Goal: Task Accomplishment & Management: Complete application form

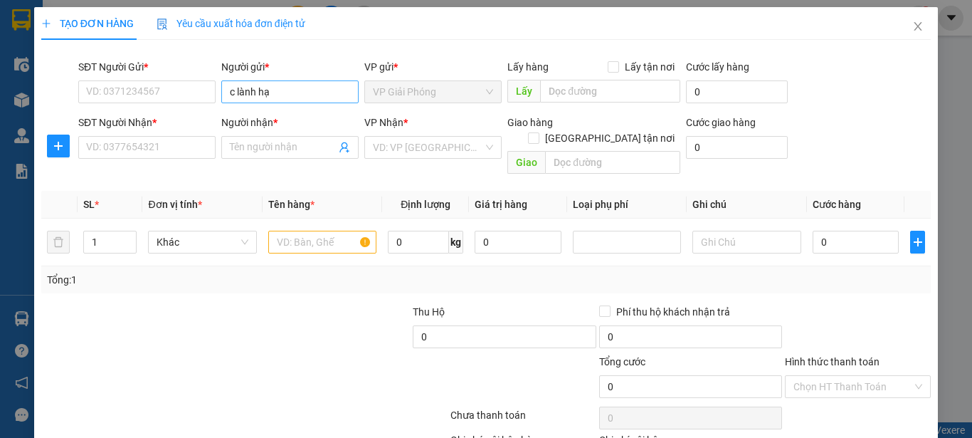
type input "c lành hạt"
click at [284, 112] on div "c lành hạt - 0384289873" at bounding box center [287, 120] width 136 height 23
type input "0384289873"
type input "c lành hạt"
click at [274, 149] on input "Người nhận *" at bounding box center [283, 147] width 106 height 16
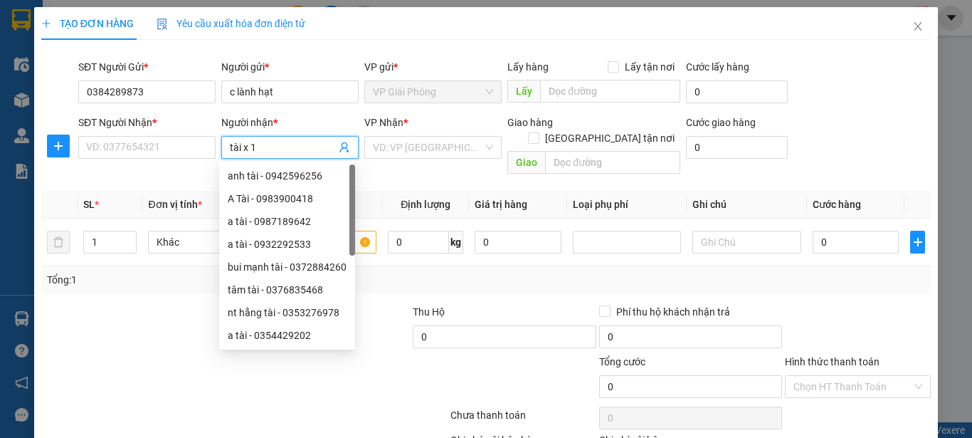
type input "tài x 1."
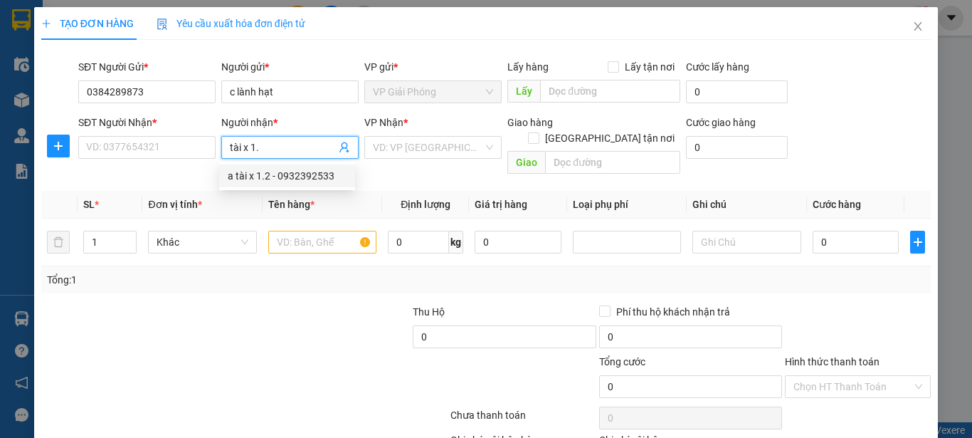
click at [279, 181] on div "a tài x 1.2 - 0932392533" at bounding box center [287, 176] width 119 height 16
type input "0932392533"
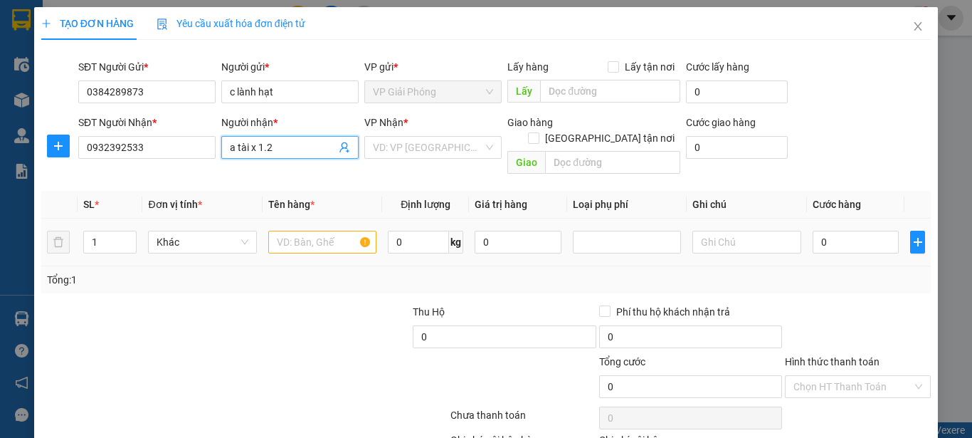
type input "a tài x 1.2"
click at [285, 233] on input "text" at bounding box center [322, 242] width 108 height 23
checkbox input "true"
type input "39 ngõ 87 hà huy tập"
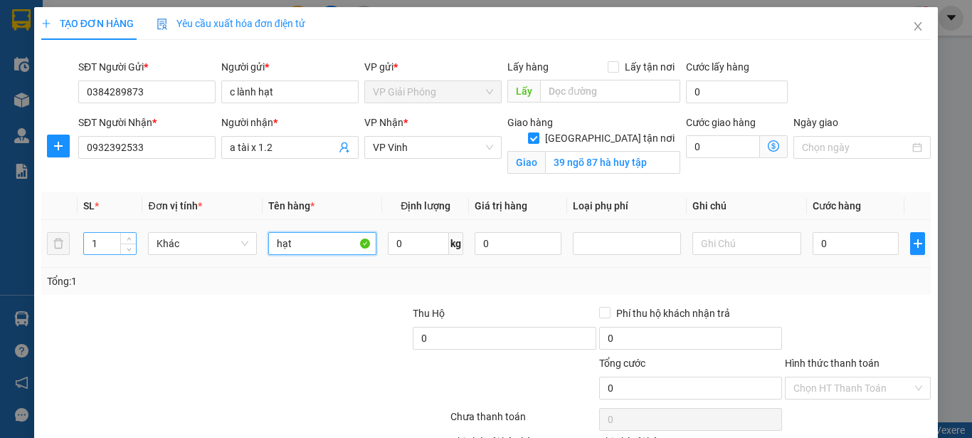
type input "hạt"
click at [105, 240] on input "1" at bounding box center [110, 243] width 53 height 21
type input "10"
click at [409, 249] on input "0" at bounding box center [418, 243] width 61 height 23
type input "200"
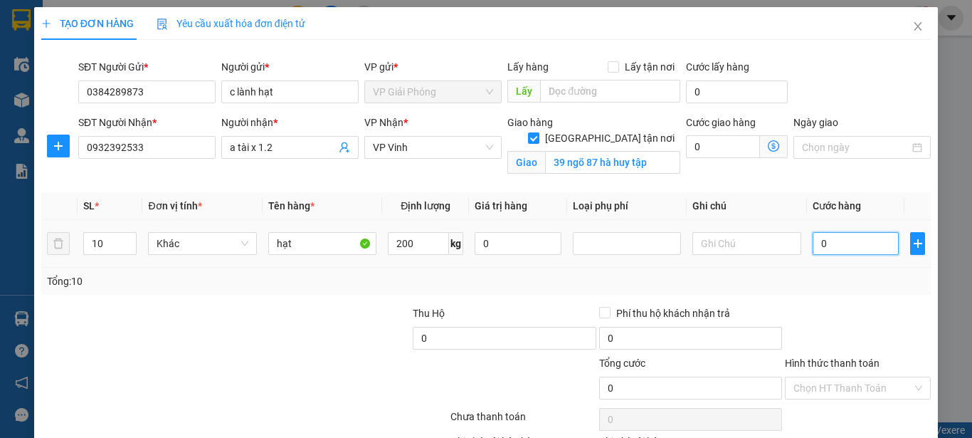
click at [836, 247] on input "0" at bounding box center [856, 243] width 87 height 23
type input "2"
type input "24"
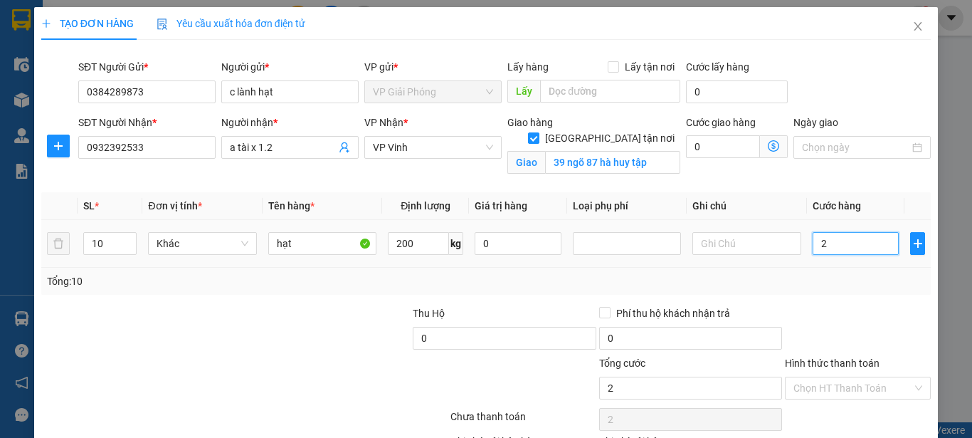
type input "24"
type input "240"
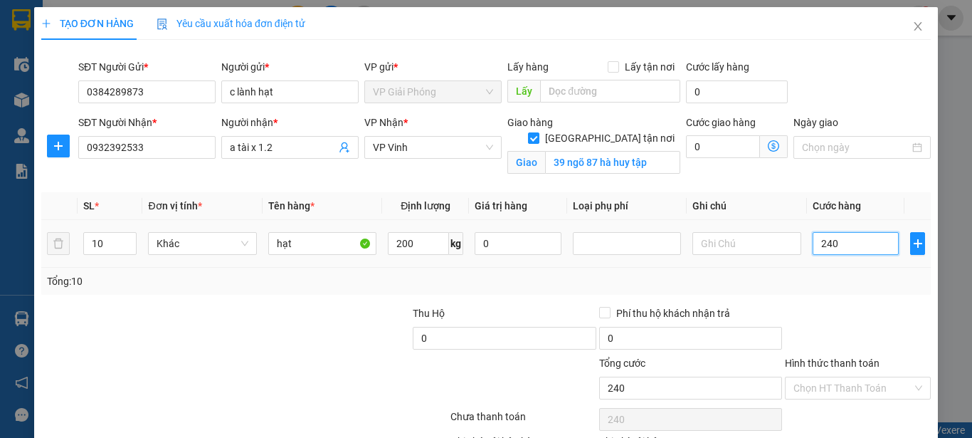
type input "2.400"
type input "24.000"
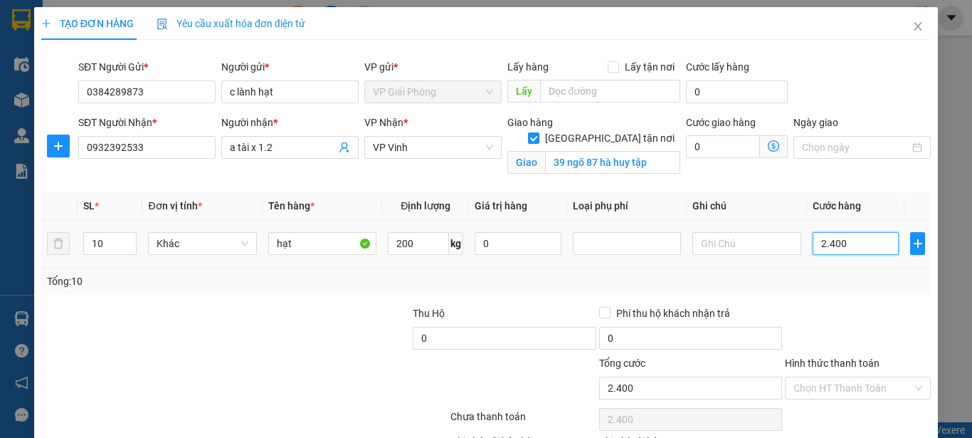
type input "24.000"
type input "240.000"
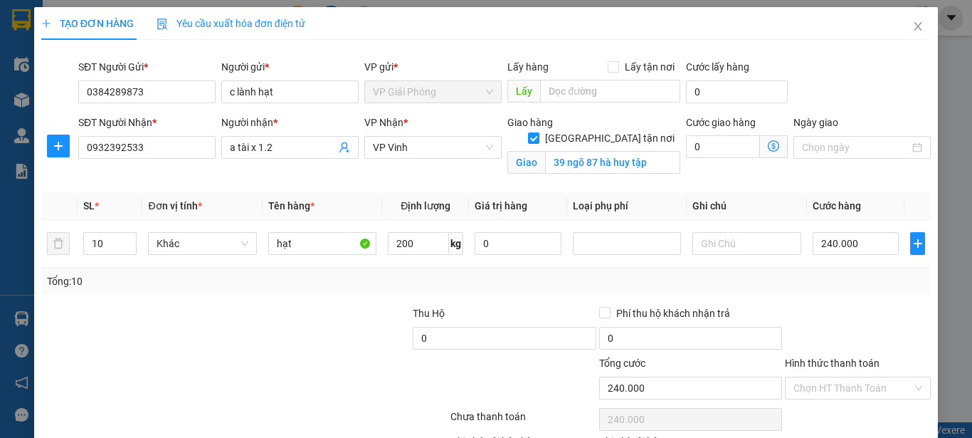
click at [274, 351] on div at bounding box center [319, 330] width 186 height 50
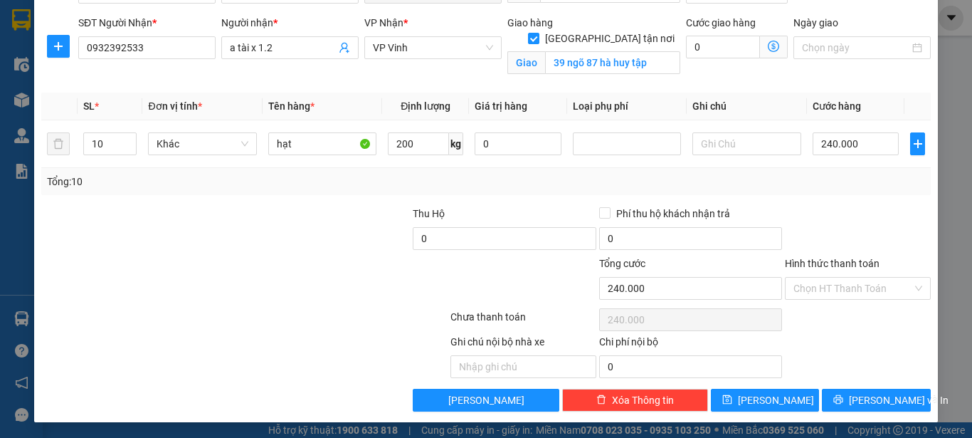
scroll to position [101, 0]
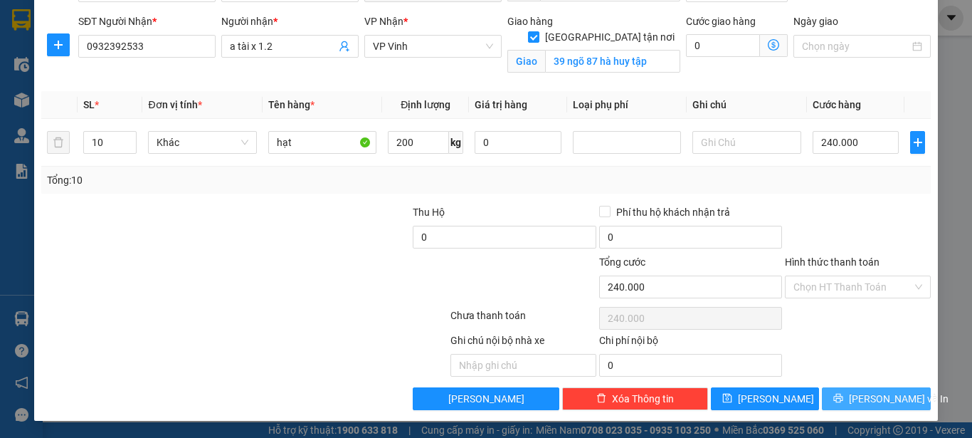
click at [891, 401] on span "Lưu và In" at bounding box center [899, 399] width 100 height 16
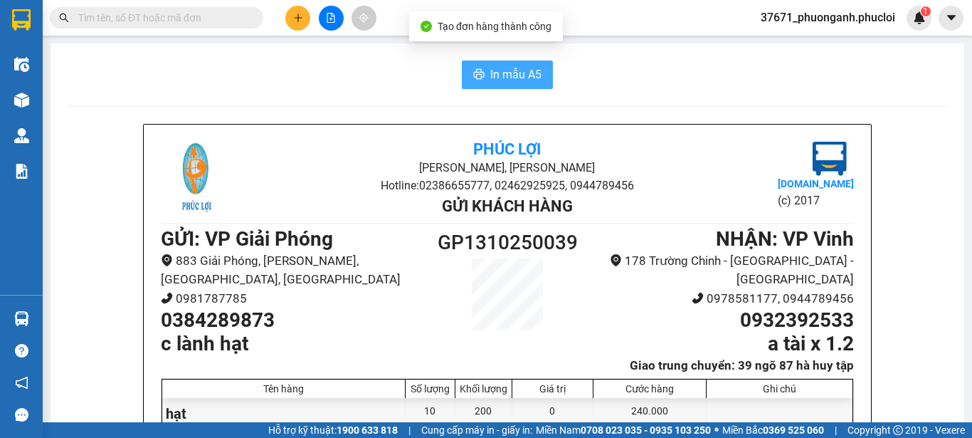
click at [520, 81] on span "In mẫu A5" at bounding box center [515, 74] width 51 height 18
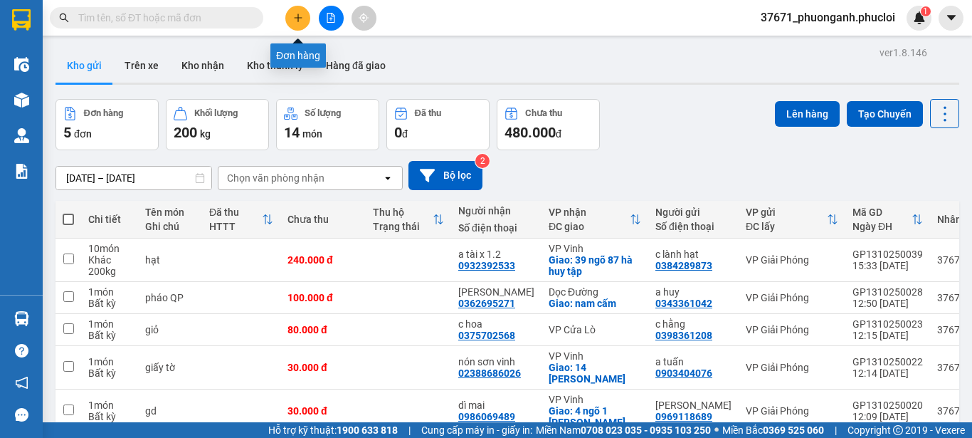
click at [295, 15] on icon "plus" at bounding box center [298, 18] width 10 height 10
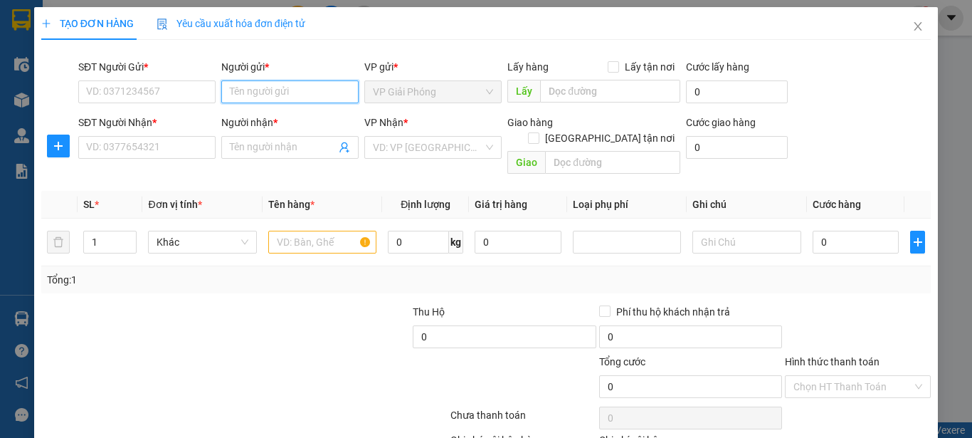
click at [258, 95] on input "Người gửi *" at bounding box center [289, 91] width 137 height 23
type input "v"
type input "c lành hạt"
click at [267, 120] on div "c lành hạt - 0384289873" at bounding box center [287, 120] width 119 height 16
type input "0384289873"
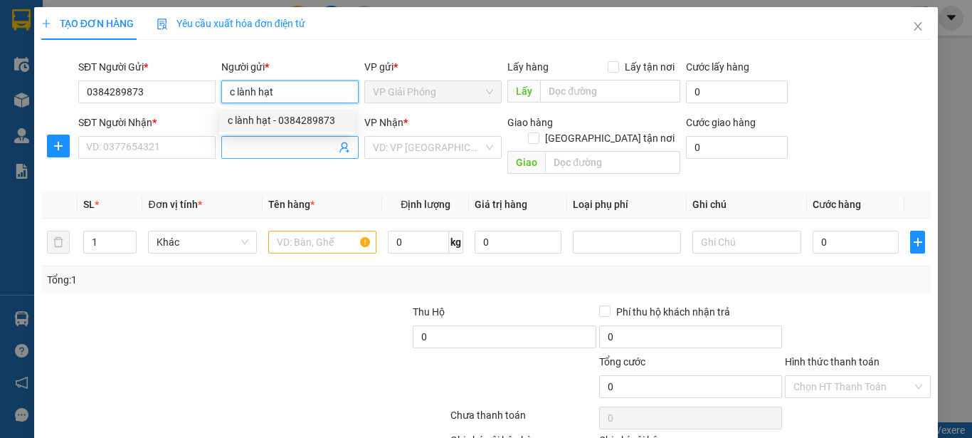
type input "c lành hạt"
click at [275, 149] on input "Người nhận *" at bounding box center [283, 147] width 106 height 16
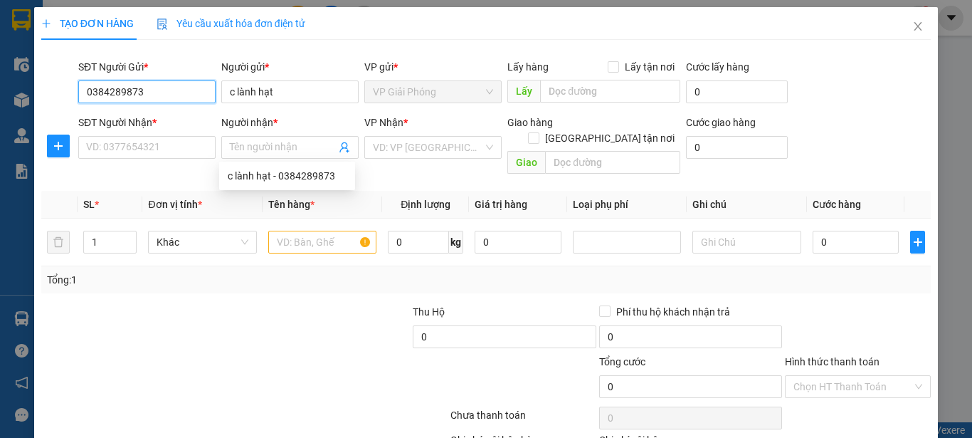
click at [173, 94] on input "0384289873" at bounding box center [146, 91] width 137 height 23
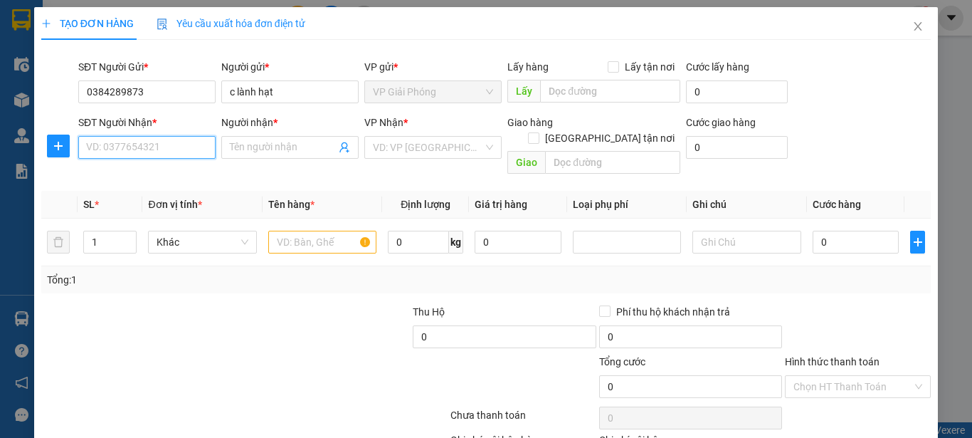
drag, startPoint x: 169, startPoint y: 142, endPoint x: 152, endPoint y: 147, distance: 17.3
click at [165, 144] on input "SĐT Người Nhận *" at bounding box center [146, 147] width 137 height 23
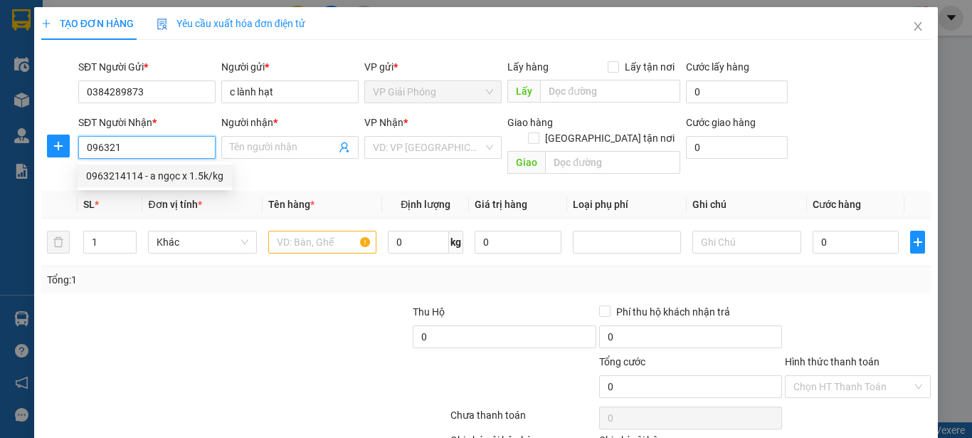
click at [162, 170] on div "0963214114 - a ngọc x 1.5k/kg" at bounding box center [154, 176] width 137 height 16
type input "0963214114"
type input "a [PERSON_NAME] x 1.5k/kg"
checkbox input "true"
type input "chung cư nam thanh - nguyễn sinh sắc"
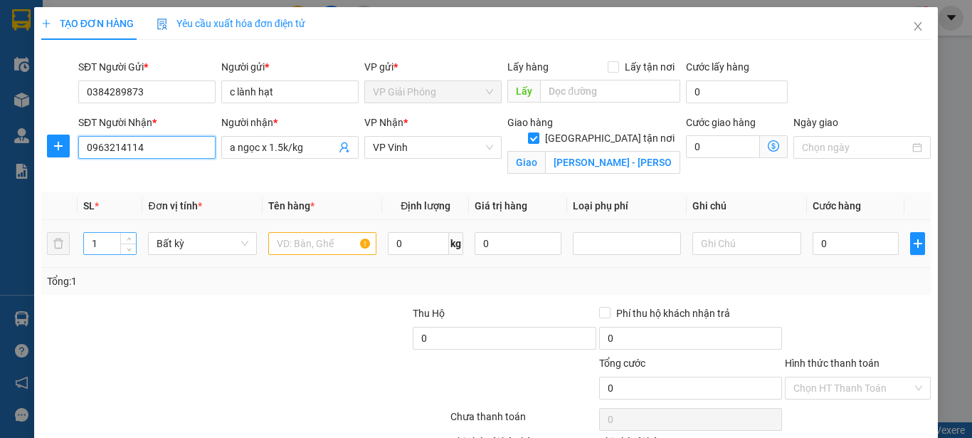
type input "0963214114"
click at [107, 253] on input "1" at bounding box center [110, 243] width 53 height 21
type input "5"
click at [349, 241] on input "text" at bounding box center [322, 243] width 108 height 23
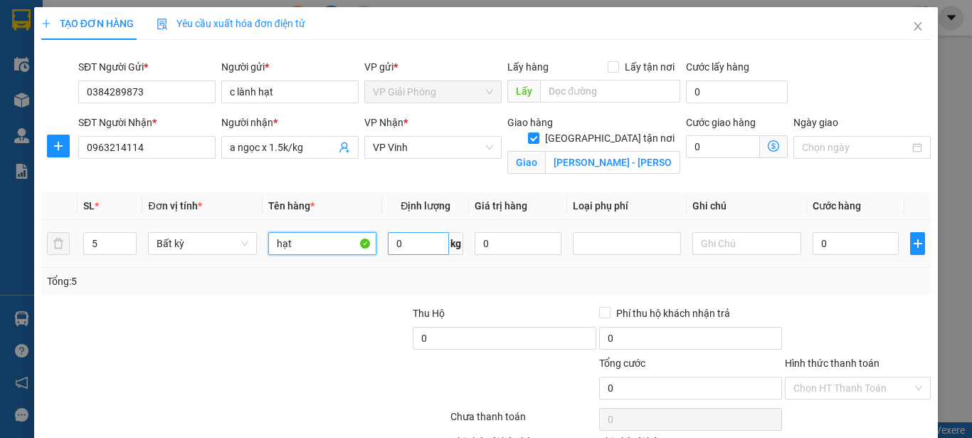
type input "hạt"
click at [406, 246] on input "0" at bounding box center [418, 243] width 61 height 23
type input "100"
click at [848, 242] on input "0" at bounding box center [856, 243] width 87 height 23
type input "250.000"
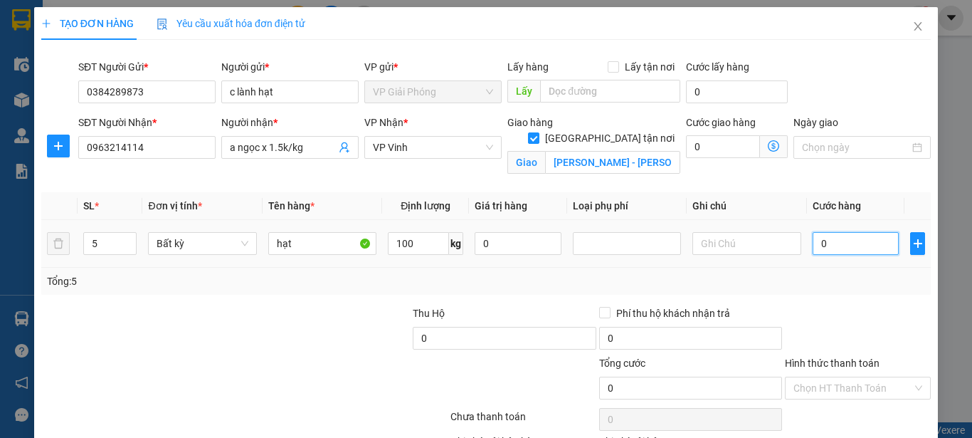
type input "250.000"
type input "25.000"
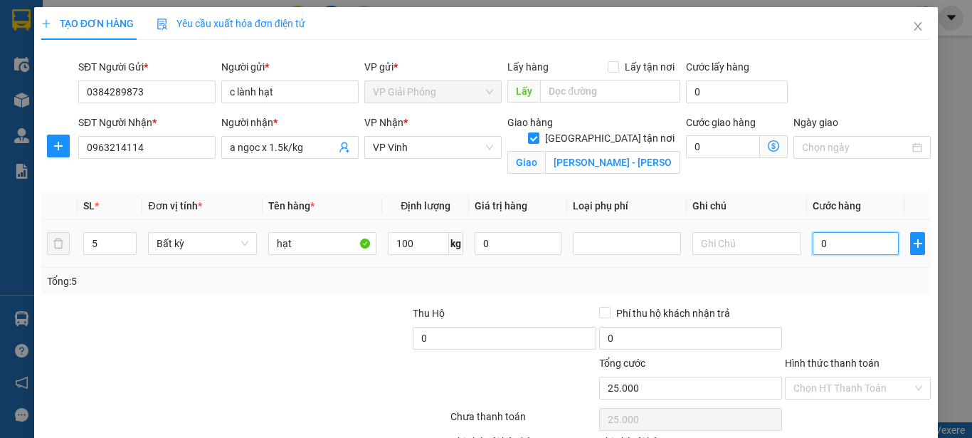
type input "0"
type input "01"
type input "1"
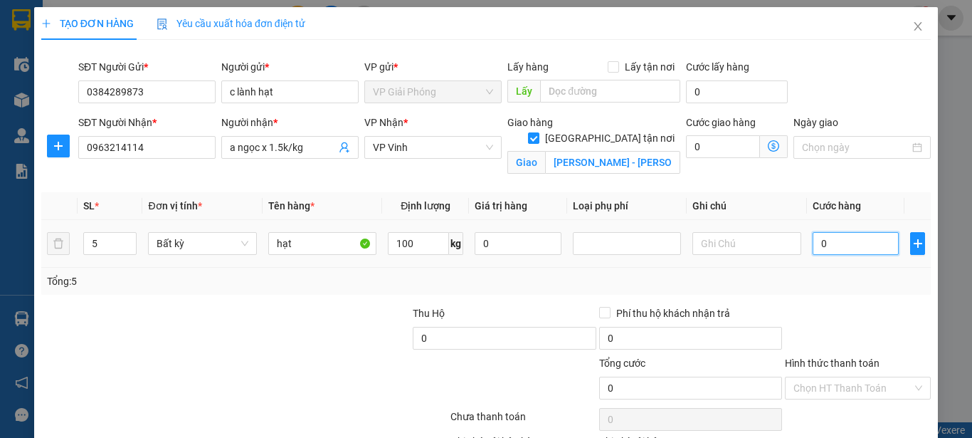
type input "1"
type input "015"
type input "15"
type input "0.150"
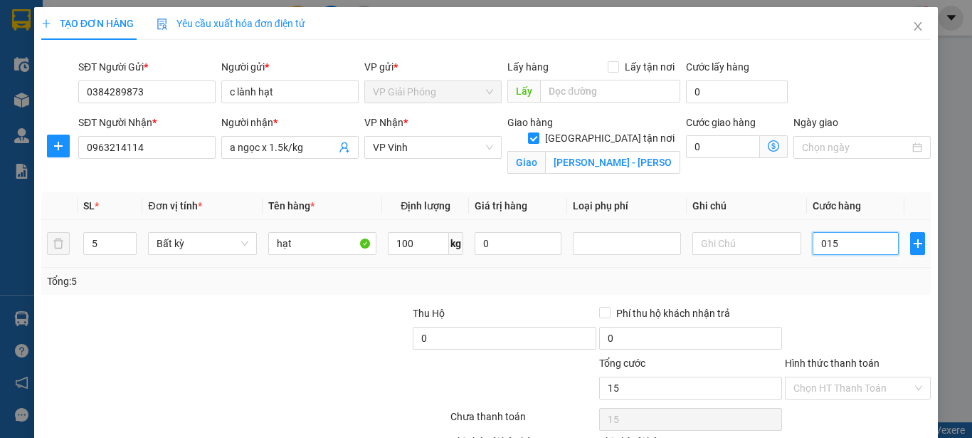
type input "150"
type input "01.500"
type input "1.500"
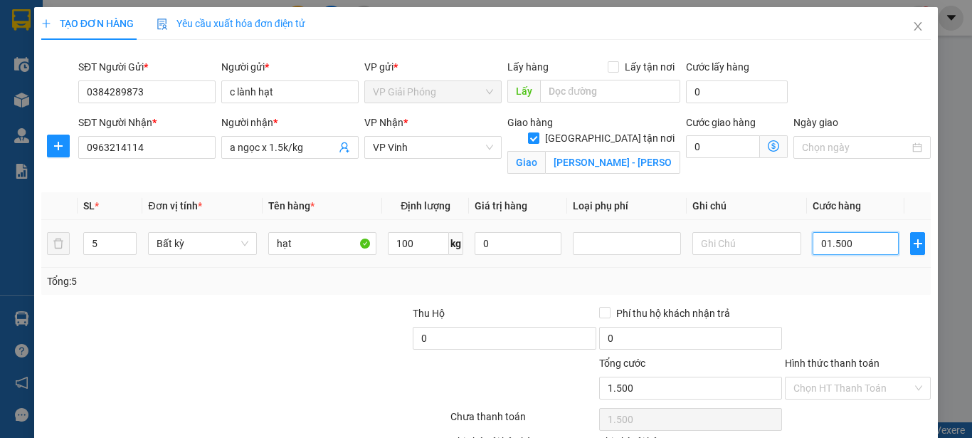
type input "015.000"
type input "15.000"
type input "0.150.000"
type input "150.000"
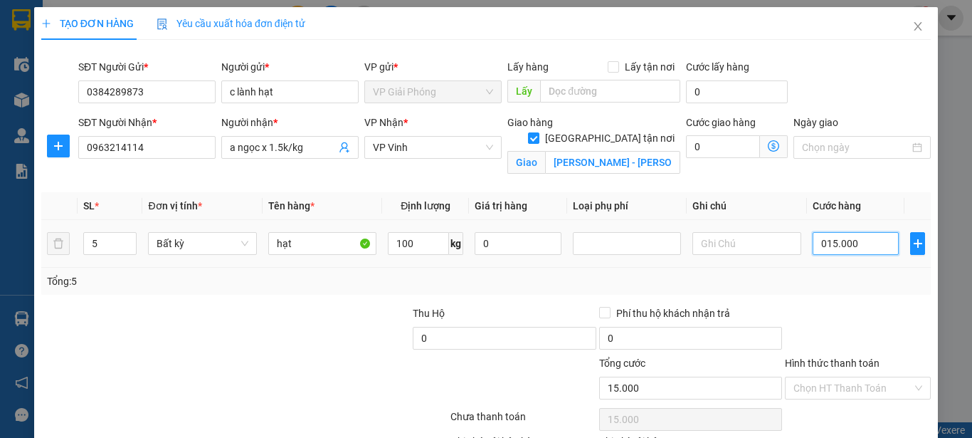
type input "150.000"
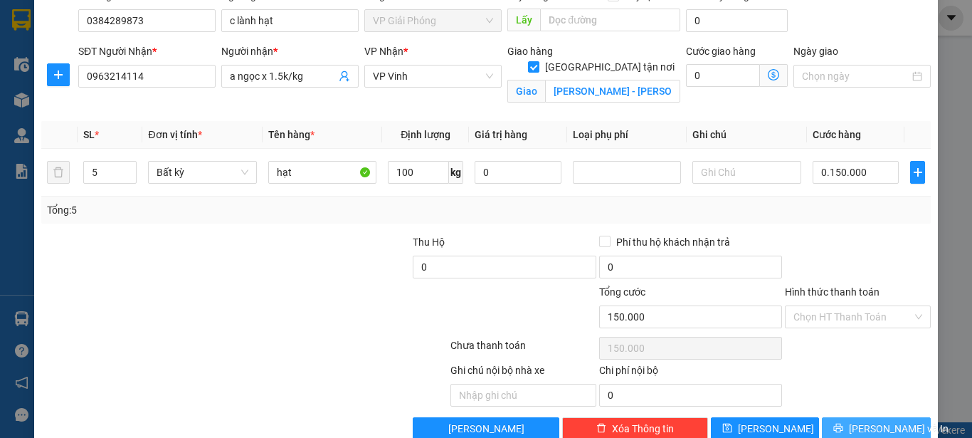
type input "150.000"
click at [839, 427] on icon "printer" at bounding box center [838, 427] width 9 height 9
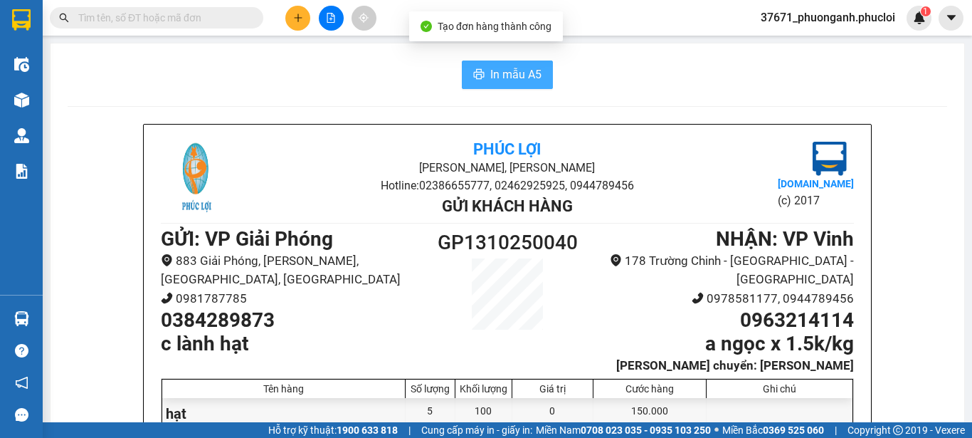
click at [523, 75] on span "In mẫu A5" at bounding box center [515, 74] width 51 height 18
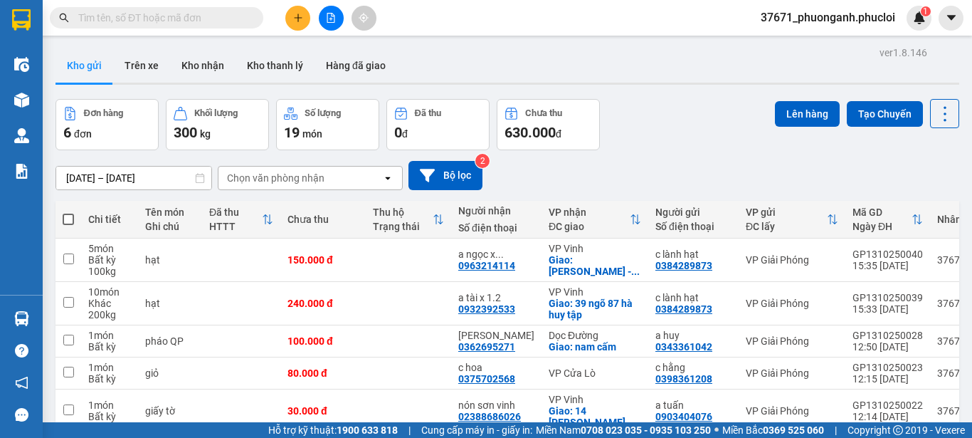
drag, startPoint x: 749, startPoint y: 384, endPoint x: 710, endPoint y: 124, distance: 263.5
click at [710, 124] on div "Đơn hàng 6 đơn Khối lượng 300 kg Số lượng 19 món Đã thu 0 đ Chưa thu 630.000 đ …" at bounding box center [508, 124] width 904 height 51
click at [293, 10] on button at bounding box center [297, 18] width 25 height 25
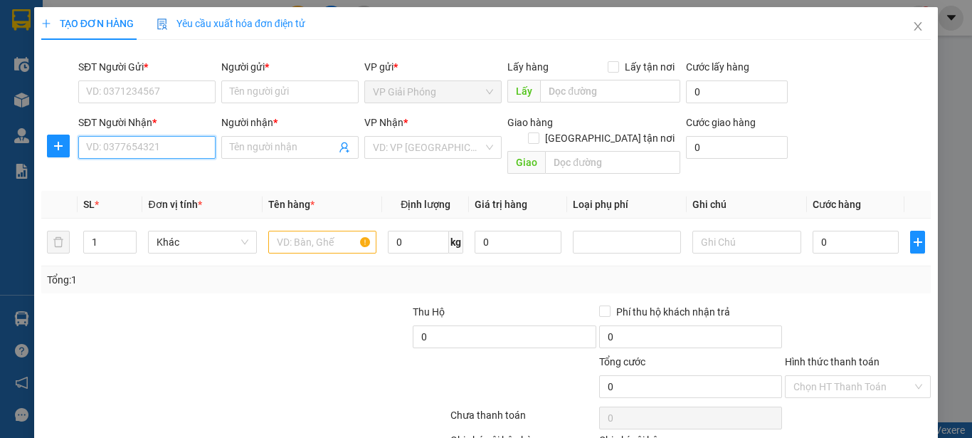
click at [162, 142] on input "SĐT Người Nhận *" at bounding box center [146, 147] width 137 height 23
type input "0392975341"
click at [144, 168] on div "0392975341 - e thông" at bounding box center [145, 176] width 119 height 16
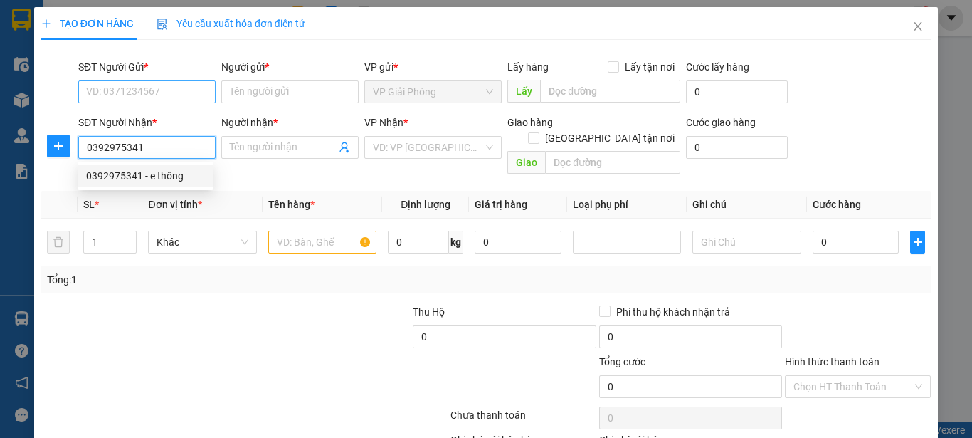
type input "e thông"
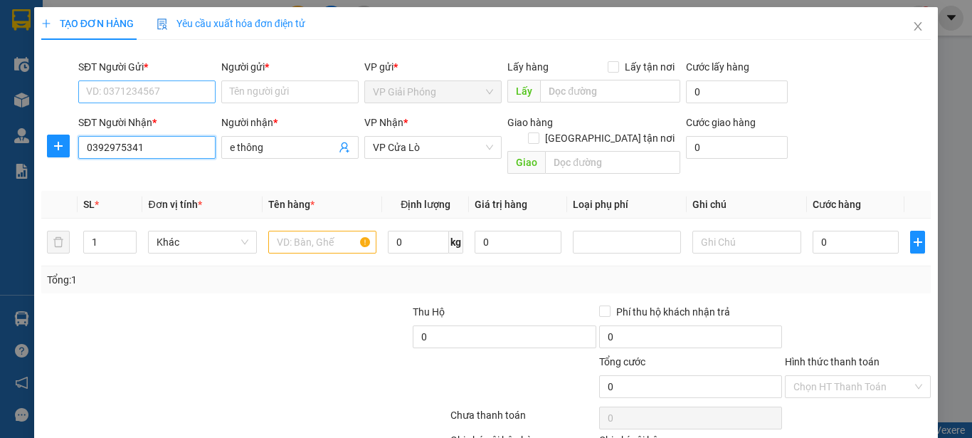
type input "0392975341"
drag, startPoint x: 180, startPoint y: 84, endPoint x: 181, endPoint y: 132, distance: 48.4
click at [180, 85] on input "SĐT Người Gửi *" at bounding box center [146, 91] width 137 height 23
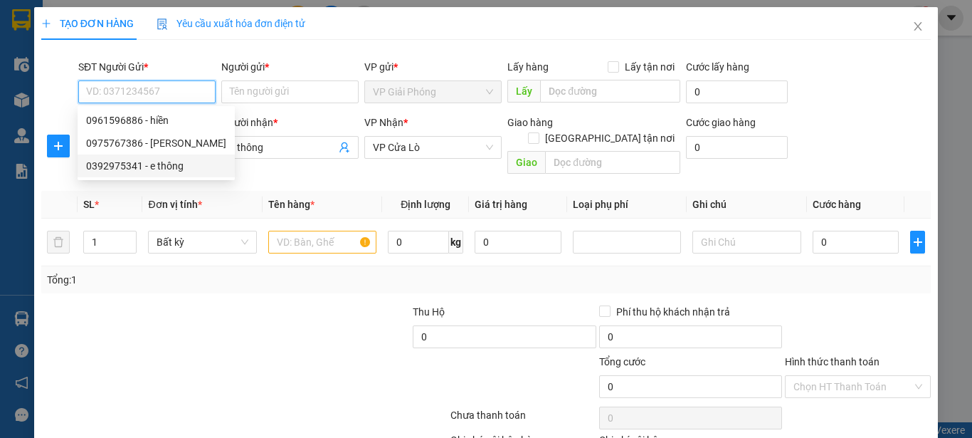
click at [167, 170] on div "0392975341 - e thông" at bounding box center [156, 166] width 140 height 16
type input "0392975341"
type input "e thông"
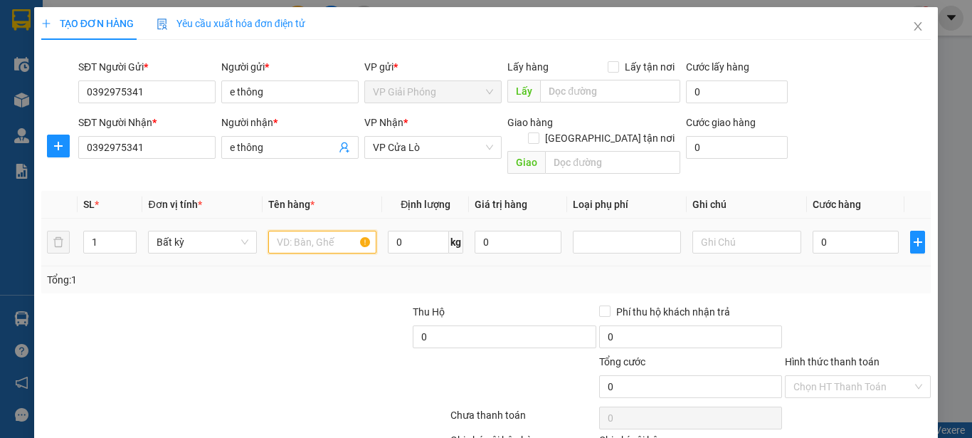
click at [303, 231] on input "text" at bounding box center [322, 242] width 108 height 23
type input "qa"
click at [845, 233] on input "0" at bounding box center [856, 242] width 87 height 23
type input "3"
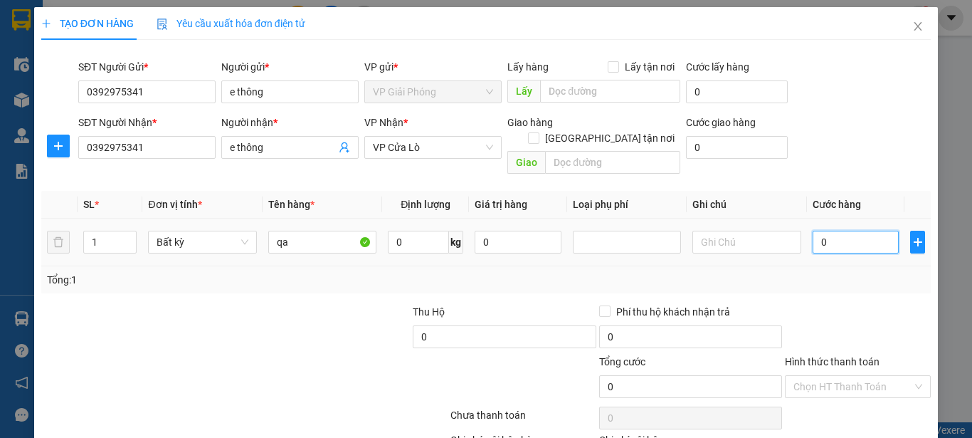
type input "3"
type input "30"
type input "300"
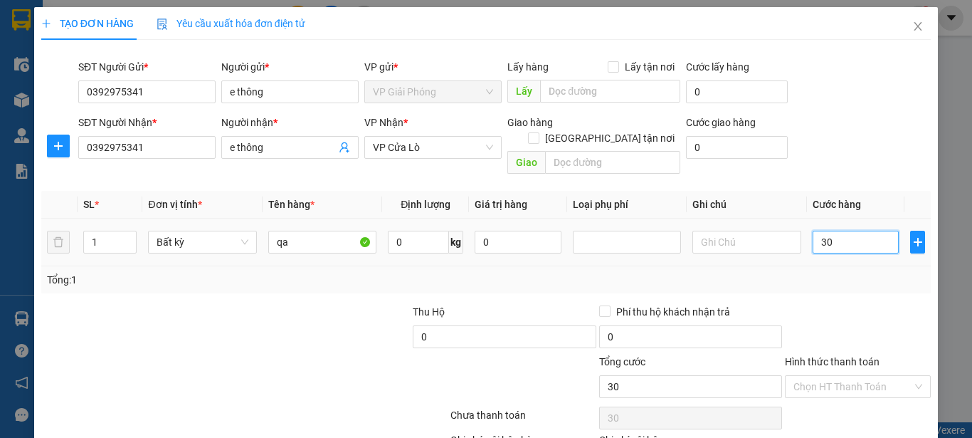
type input "300"
type input "3.000"
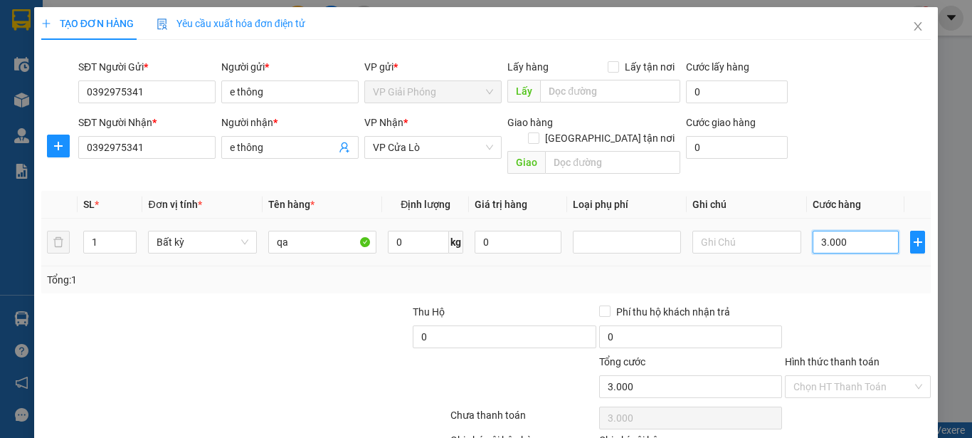
type input "30.000"
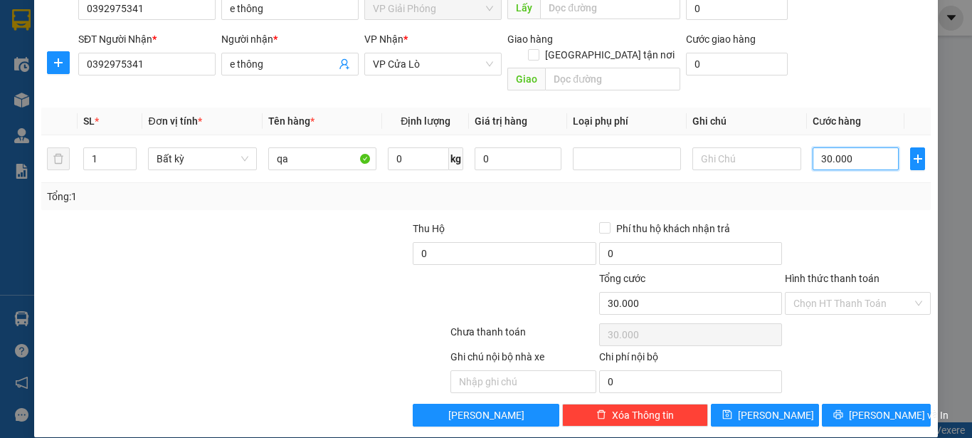
scroll to position [84, 0]
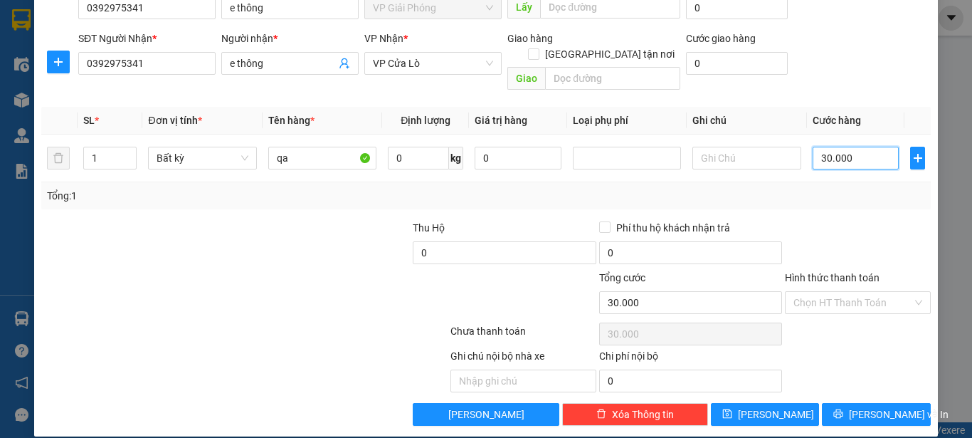
type input "30.000"
click at [848, 383] on div "Transit Pickup Surcharge Ids Transit Deliver Surcharge Ids Transit Deliver Surc…" at bounding box center [486, 196] width 890 height 458
click at [849, 426] on div "TẠO ĐƠN HÀNG Yêu cầu xuất hóa đơn điện tử Transit Pickup Surcharge Ids Transit …" at bounding box center [486, 219] width 972 height 438
click at [859, 406] on span "Lưu và In" at bounding box center [899, 414] width 100 height 16
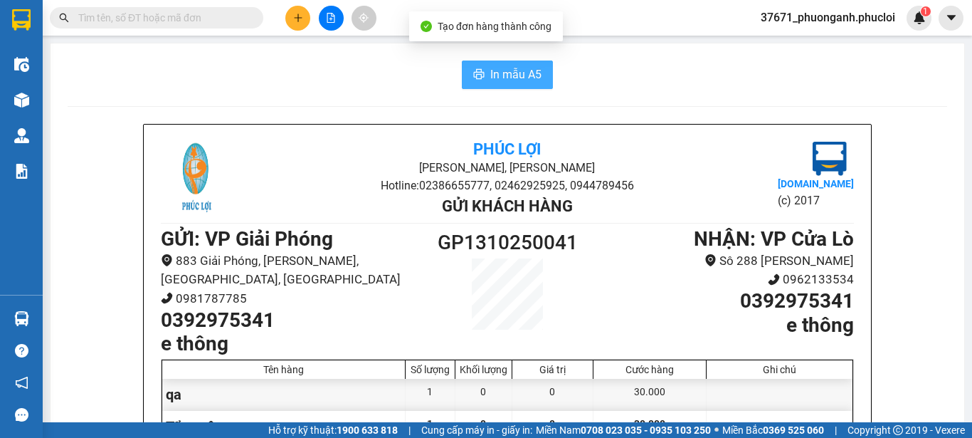
click at [509, 76] on span "In mẫu A5" at bounding box center [515, 74] width 51 height 18
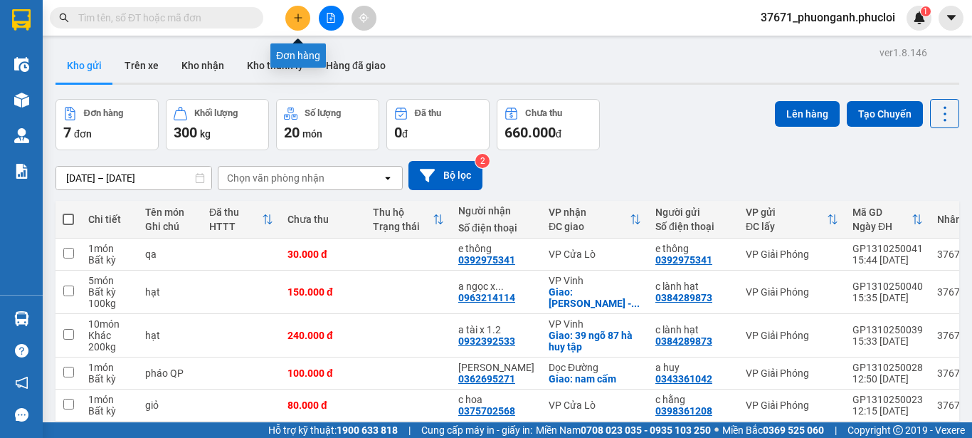
click at [304, 23] on button at bounding box center [297, 18] width 25 height 25
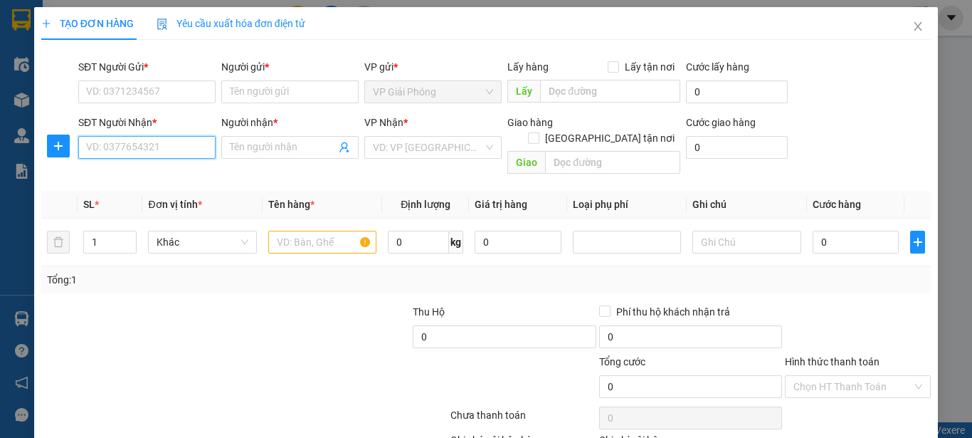
click at [200, 143] on input "SĐT Người Nhận *" at bounding box center [146, 147] width 137 height 23
type input "0976231047"
click at [176, 169] on div "0976231047 - C OANH" at bounding box center [145, 176] width 119 height 16
type input "C OANH"
type input "0976231047"
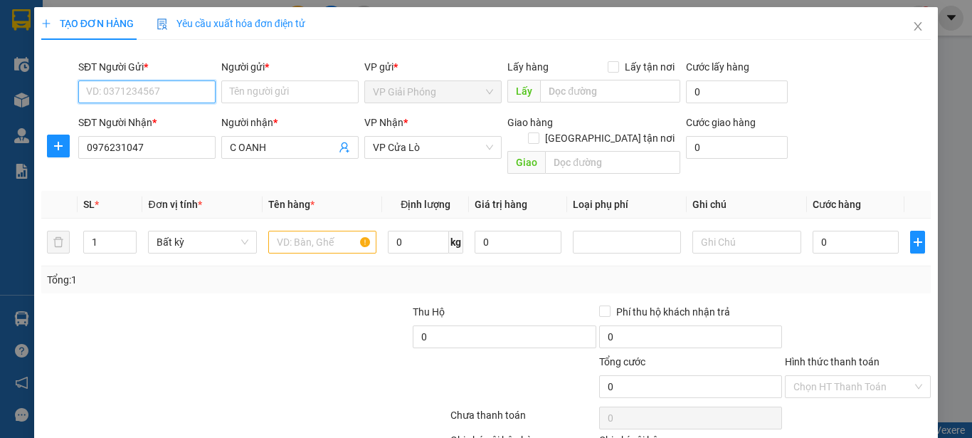
click at [184, 90] on input "SĐT Người Gửi *" at bounding box center [146, 91] width 137 height 23
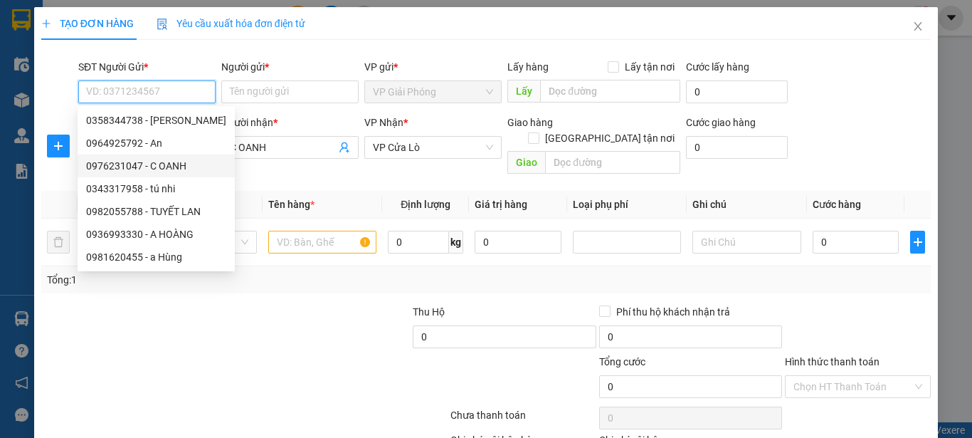
click at [174, 169] on div "0976231047 - C OANH" at bounding box center [156, 166] width 140 height 16
type input "0976231047"
type input "C OANH"
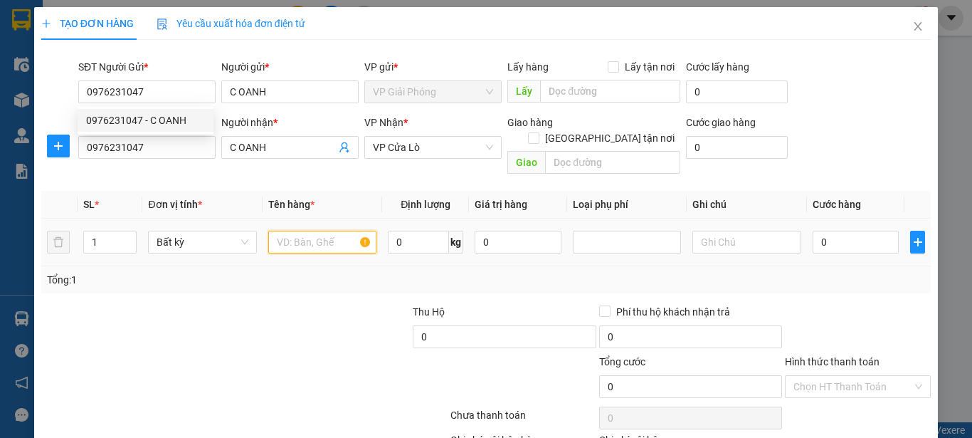
click at [310, 231] on input "text" at bounding box center [322, 242] width 108 height 23
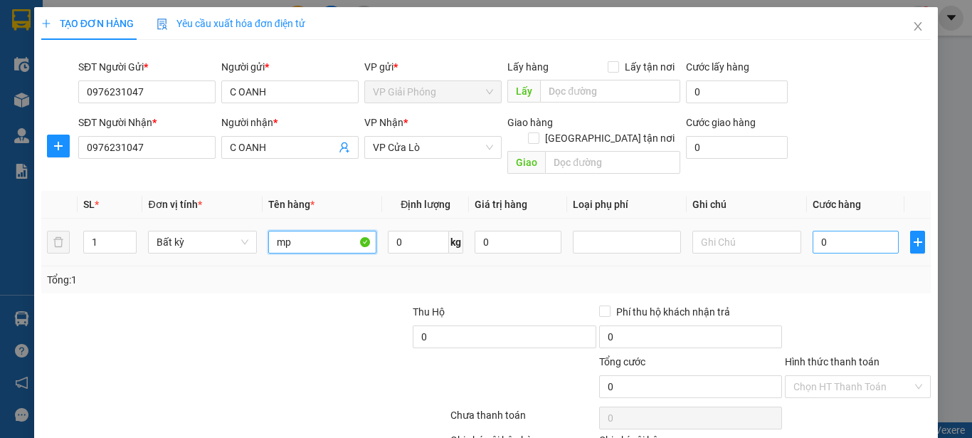
type input "mp"
click at [813, 231] on input "0" at bounding box center [856, 242] width 87 height 23
type input "4"
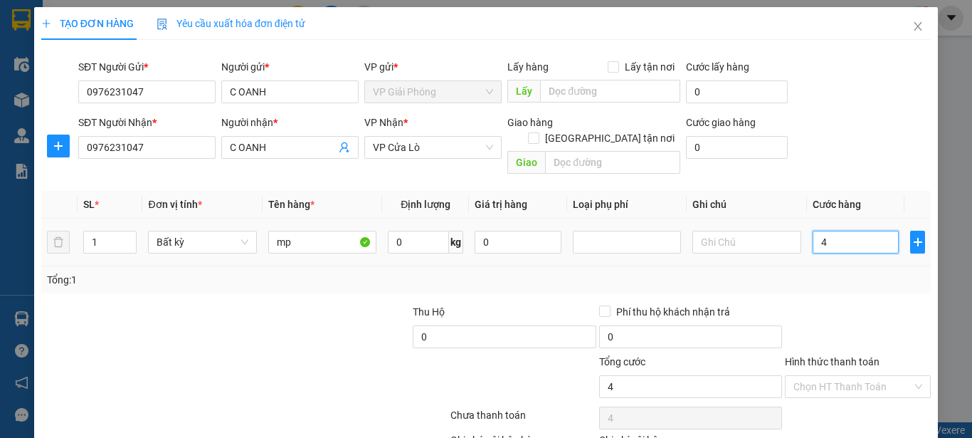
type input "40"
type input "400"
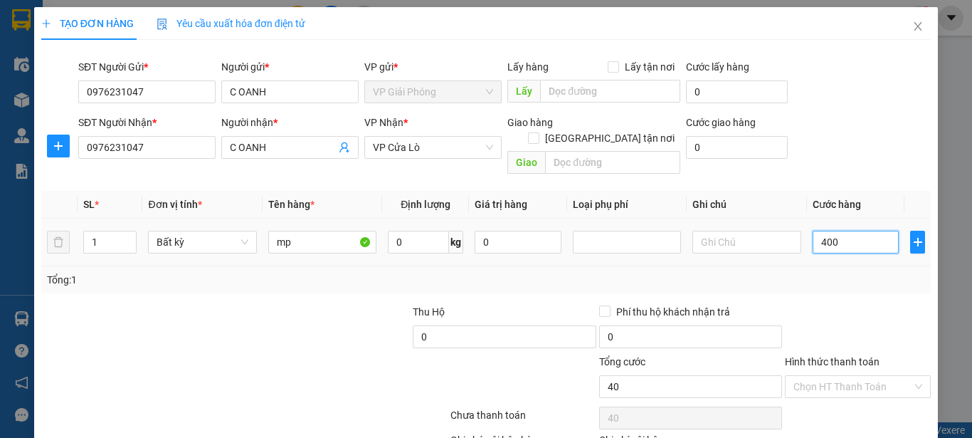
type input "400"
type input "4.000"
type input "40.000"
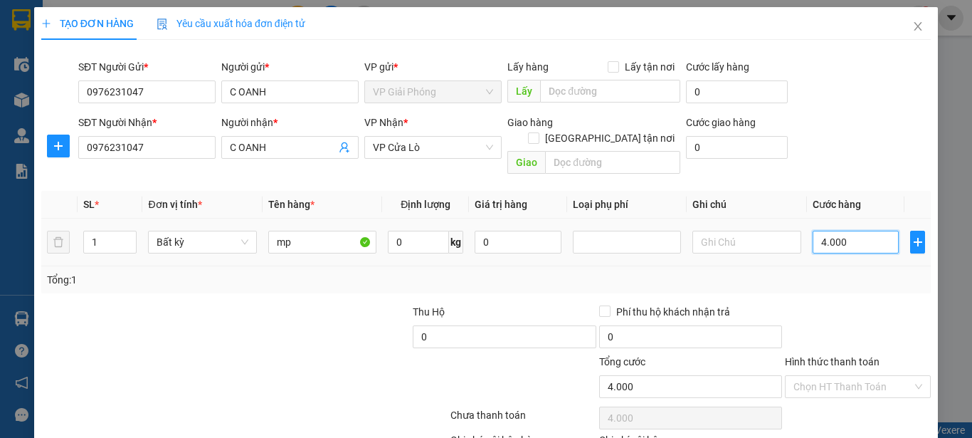
type input "40.000"
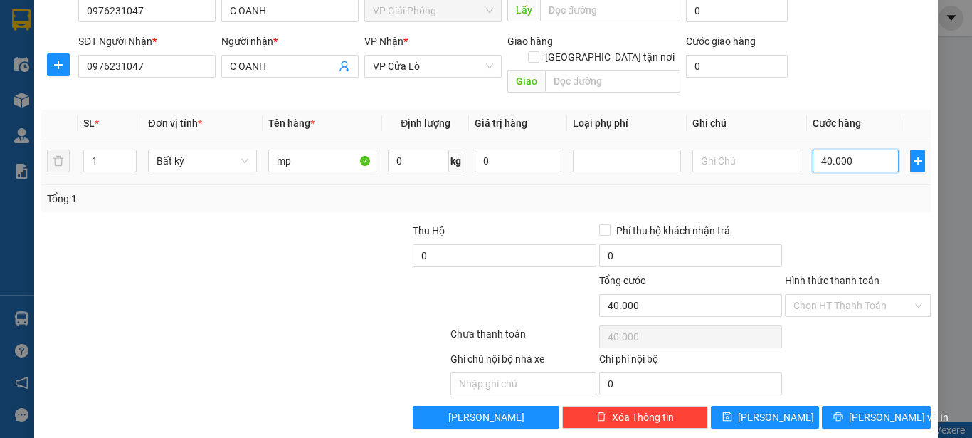
scroll to position [84, 0]
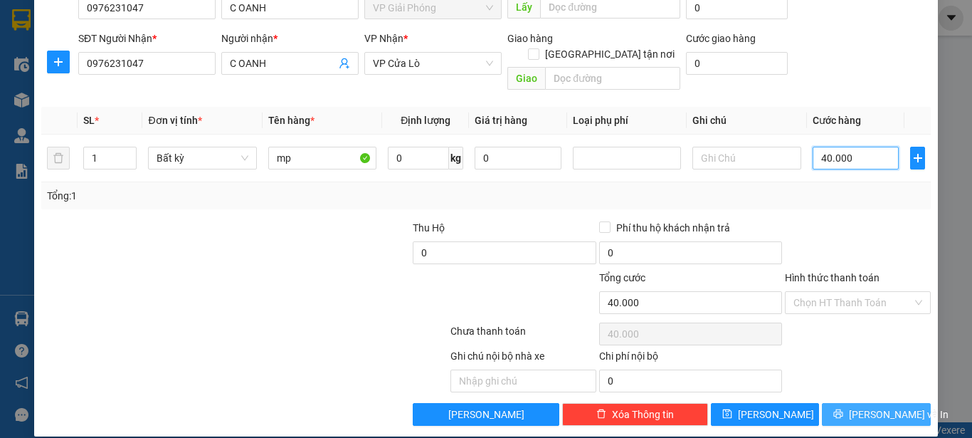
type input "40.000"
click at [870, 406] on span "Lưu và In" at bounding box center [899, 414] width 100 height 16
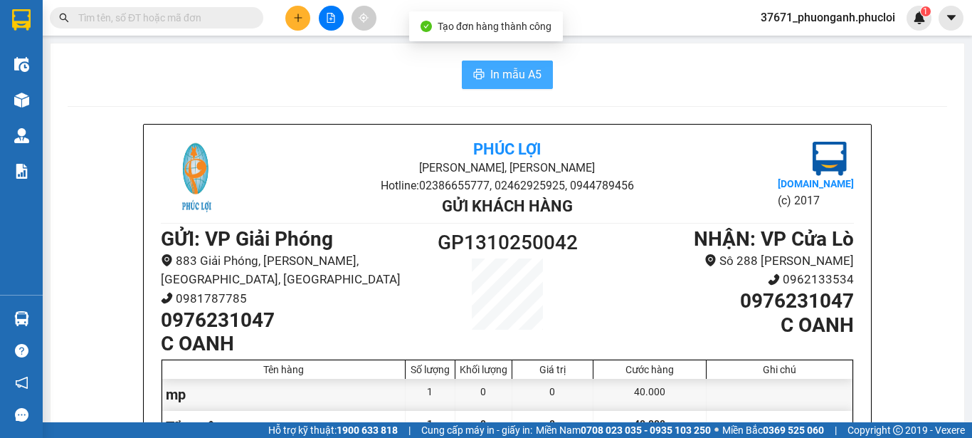
click at [494, 60] on button "In mẫu A5" at bounding box center [507, 74] width 91 height 28
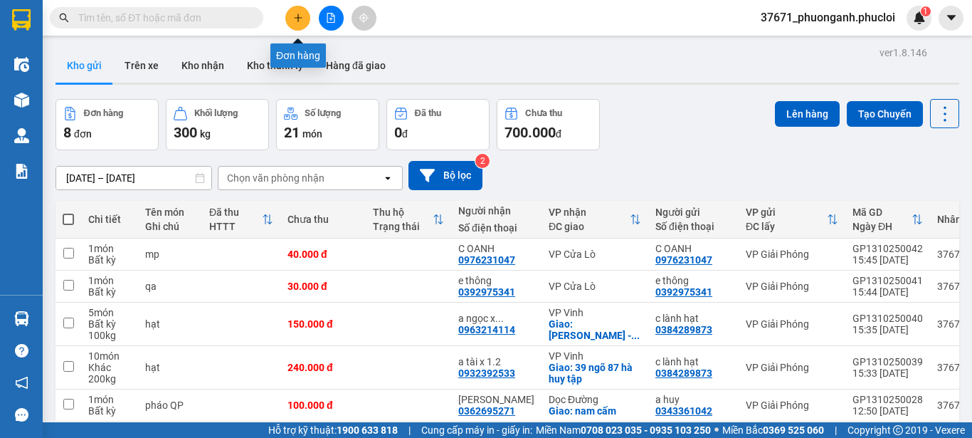
click at [295, 13] on icon "plus" at bounding box center [298, 18] width 10 height 10
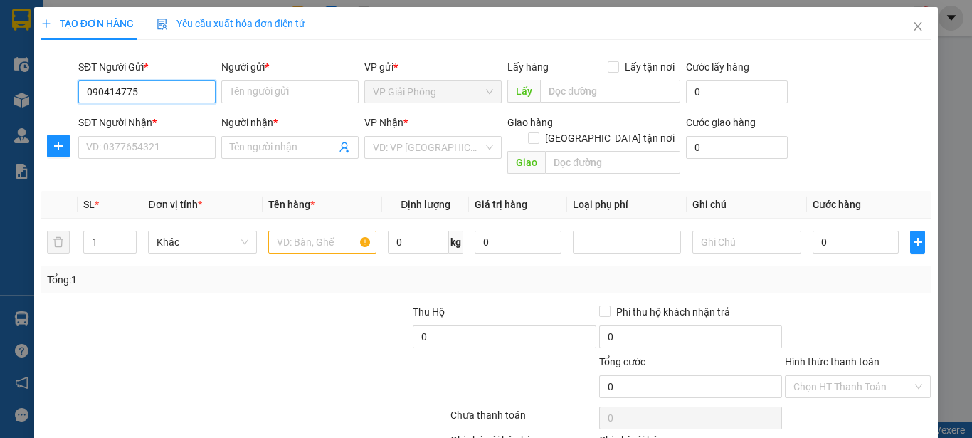
type input "0904147752"
drag, startPoint x: 158, startPoint y: 116, endPoint x: 157, endPoint y: 132, distance: 16.4
click at [155, 117] on div "0904147752 - vị" at bounding box center [145, 120] width 119 height 16
type input "vị"
type input "0904147752"
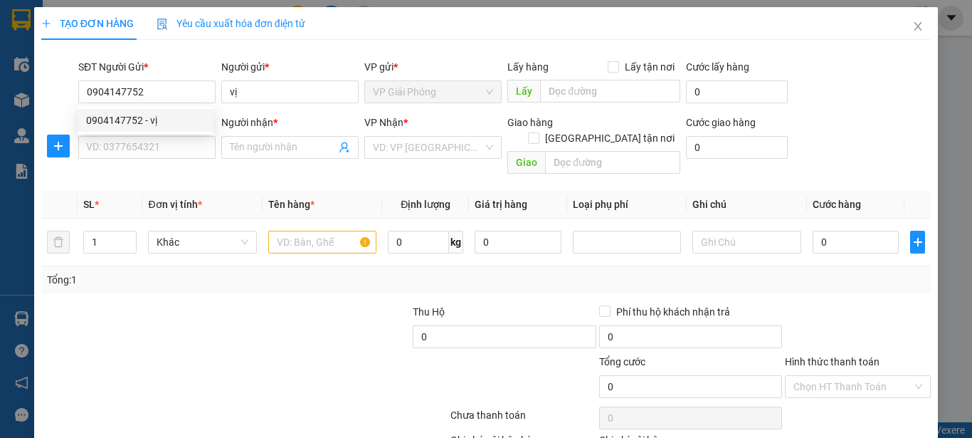
click at [155, 132] on div "SĐT Người Nhận *" at bounding box center [146, 125] width 137 height 21
click at [153, 147] on input "SĐT Người Nhận *" at bounding box center [146, 147] width 137 height 23
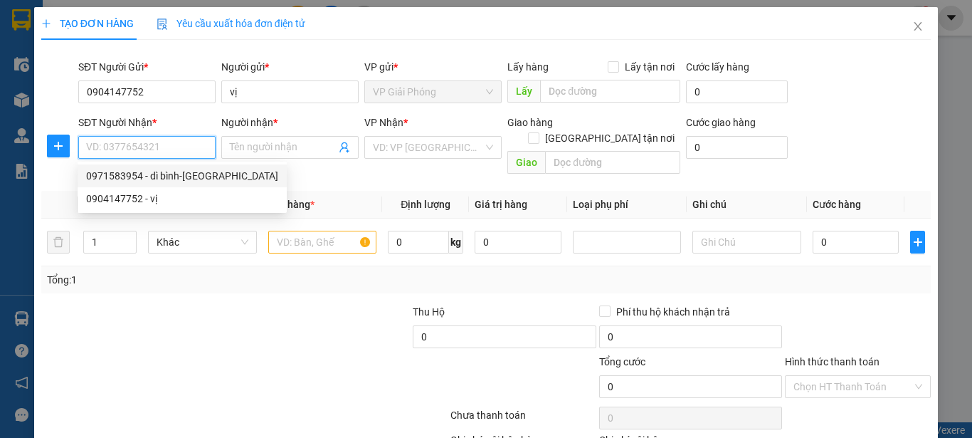
click at [153, 173] on div "0971583954 - dì bình-chợ mai trang" at bounding box center [182, 176] width 192 height 16
type input "0971583954"
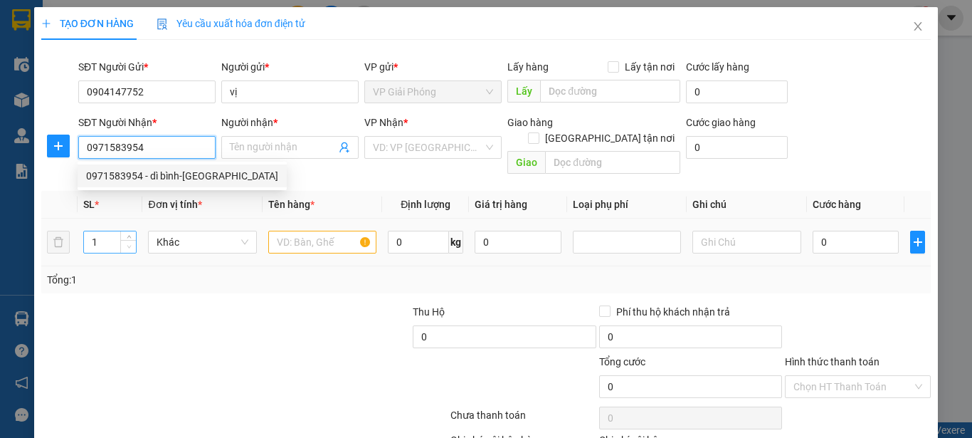
type input "dì bình-chợ mai trang"
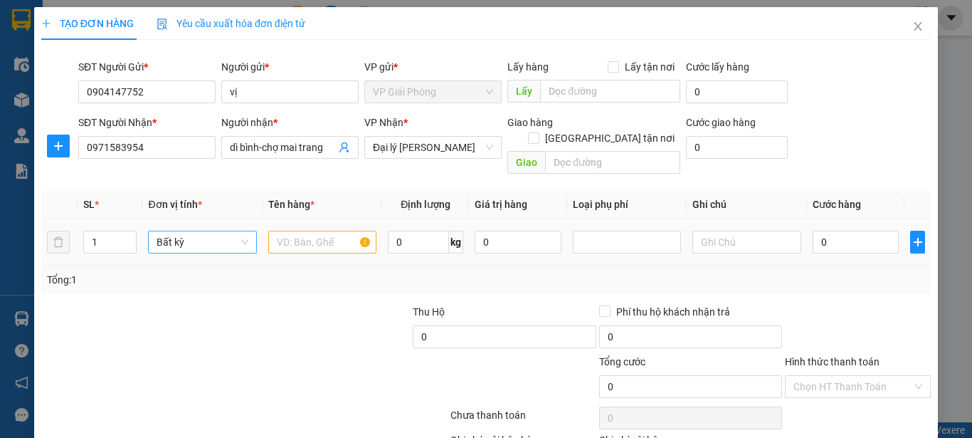
type input "2"
drag, startPoint x: 130, startPoint y: 217, endPoint x: 154, endPoint y: 217, distance: 23.5
click at [132, 231] on span "Increase Value" at bounding box center [128, 236] width 16 height 11
drag, startPoint x: 293, startPoint y: 228, endPoint x: 292, endPoint y: 209, distance: 19.2
click at [293, 231] on input "text" at bounding box center [322, 242] width 108 height 23
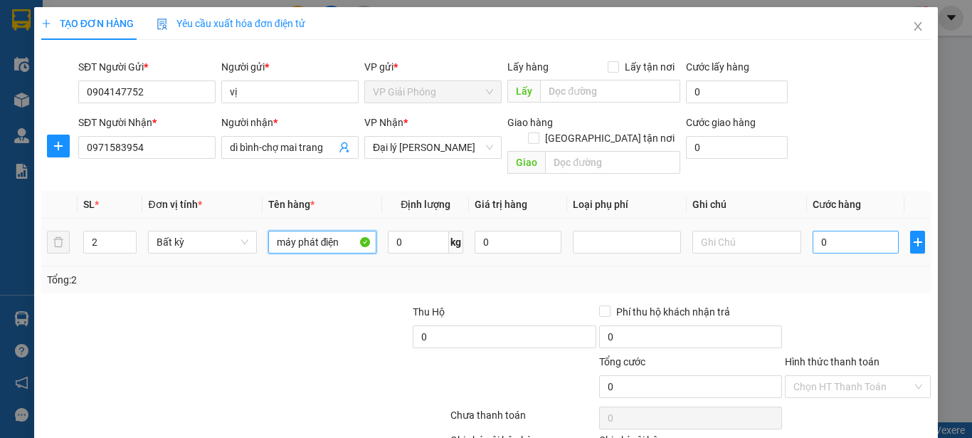
type input "máy phát điện"
click at [838, 231] on input "0" at bounding box center [856, 242] width 87 height 23
type input "3"
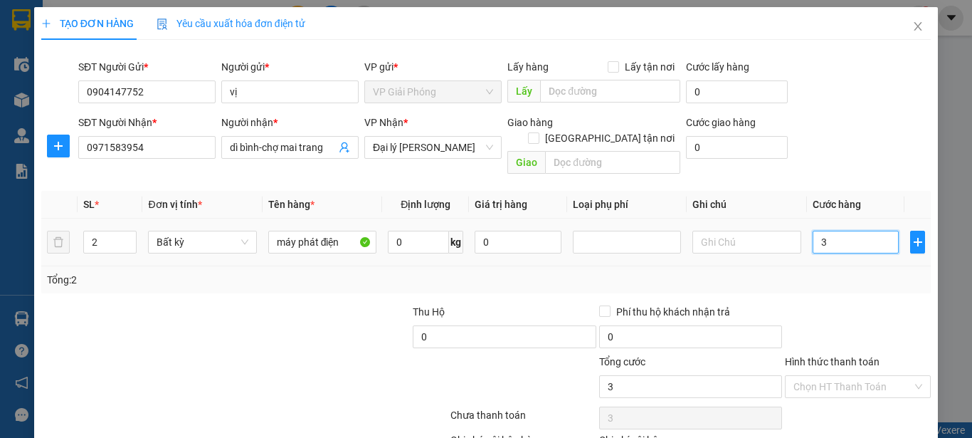
type input "30"
type input "300"
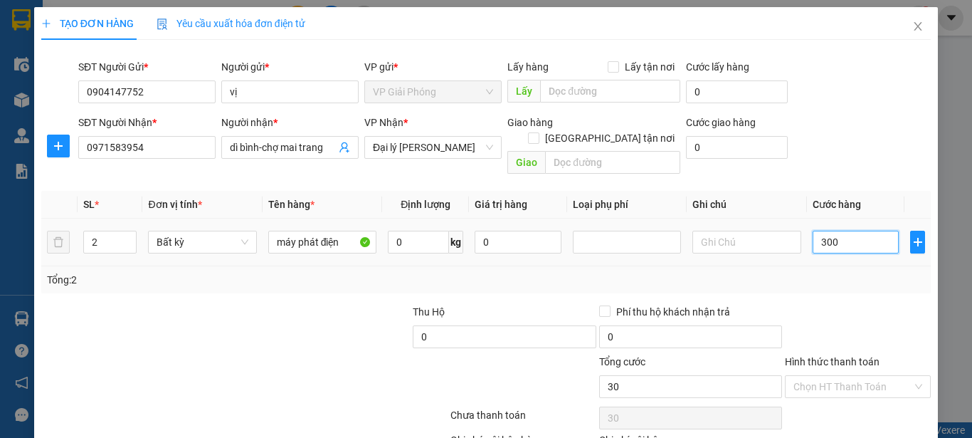
type input "300"
type input "3.000"
type input "30.000"
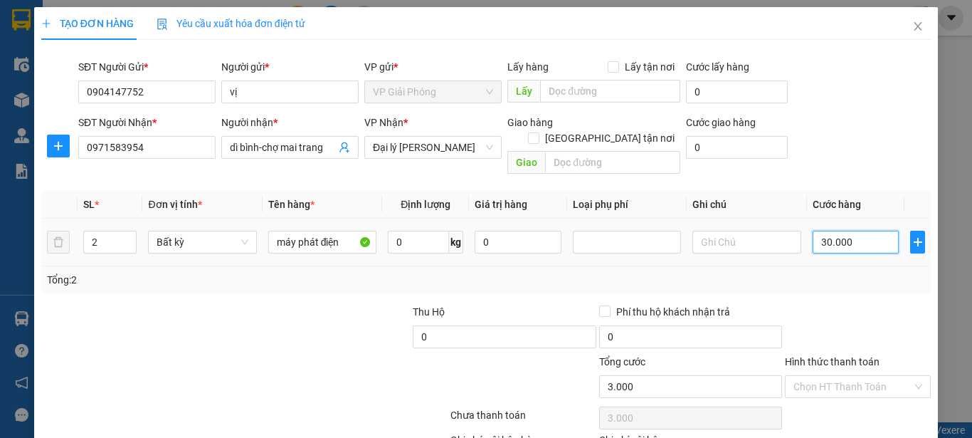
type input "30.000"
type input "300.000"
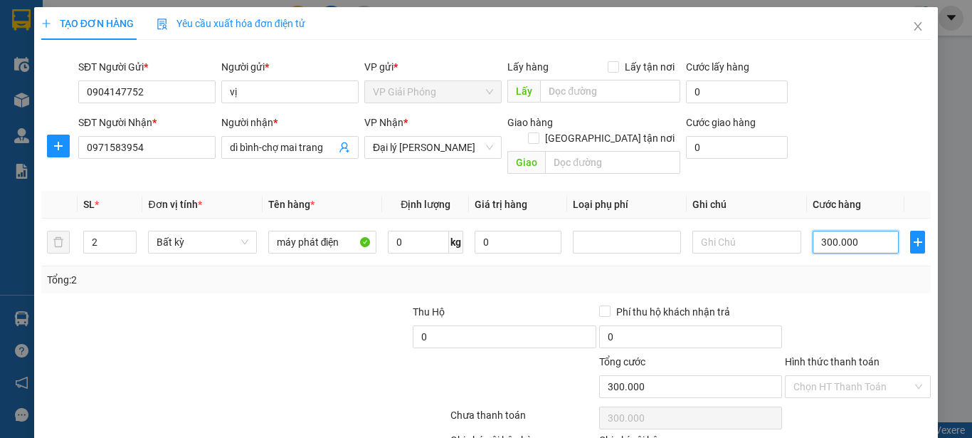
scroll to position [71, 0]
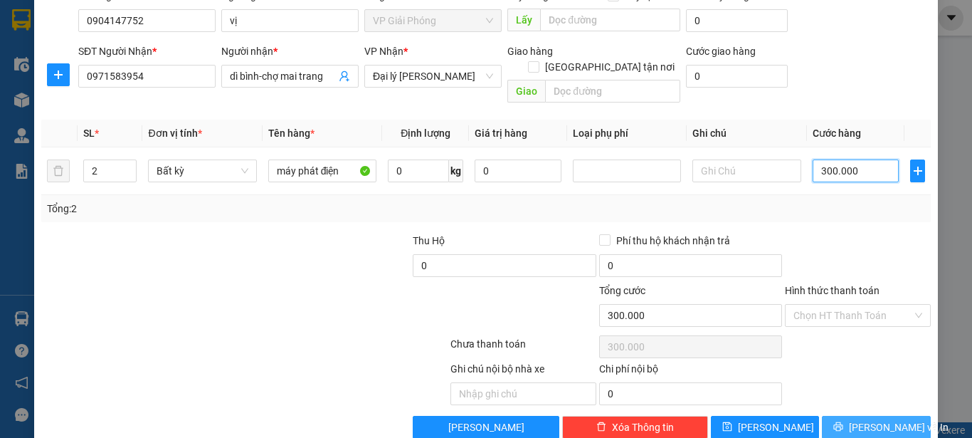
type input "300.000"
click at [878, 419] on span "Lưu và In" at bounding box center [899, 427] width 100 height 16
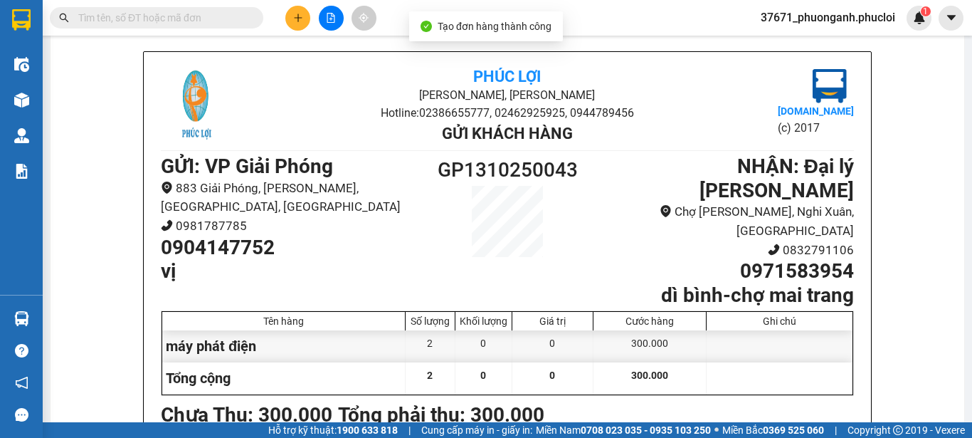
scroll to position [75, 0]
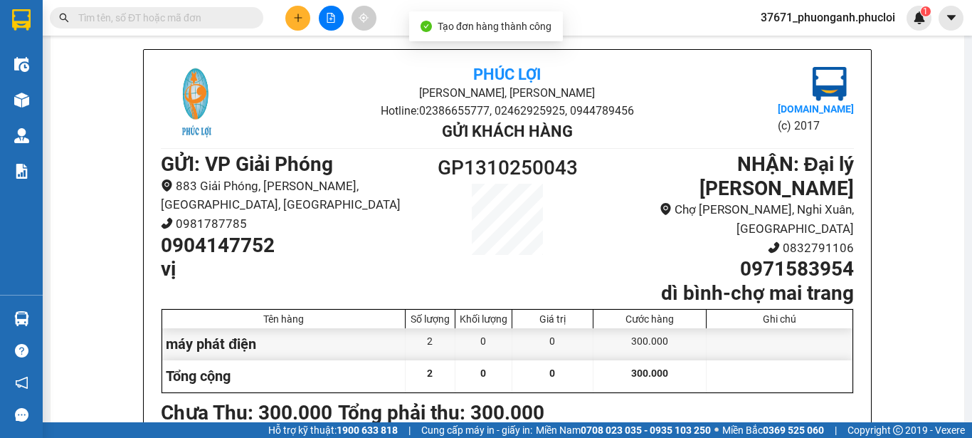
click at [221, 233] on h1 "0904147752" at bounding box center [291, 245] width 260 height 24
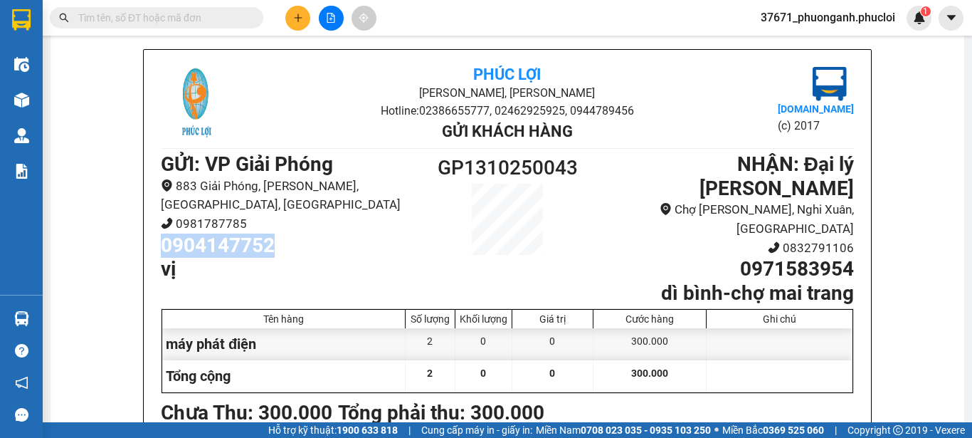
copy h1 "0904147752"
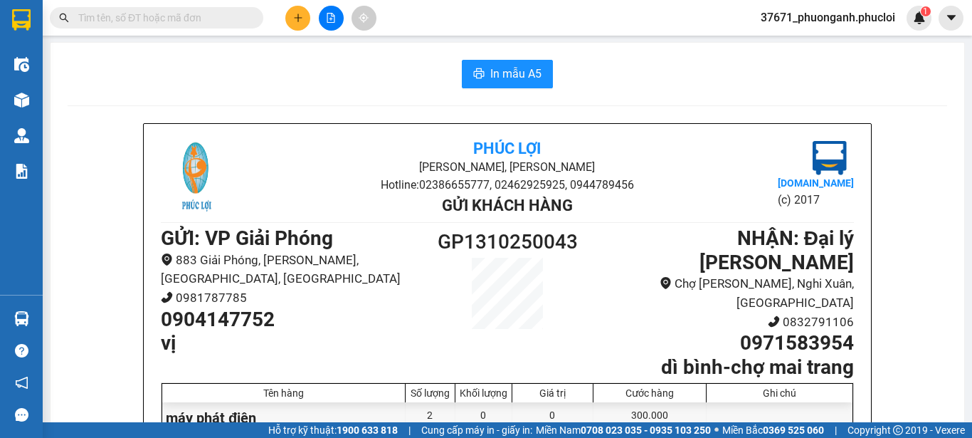
scroll to position [0, 0]
click at [475, 68] on button "In mẫu A5" at bounding box center [507, 74] width 91 height 28
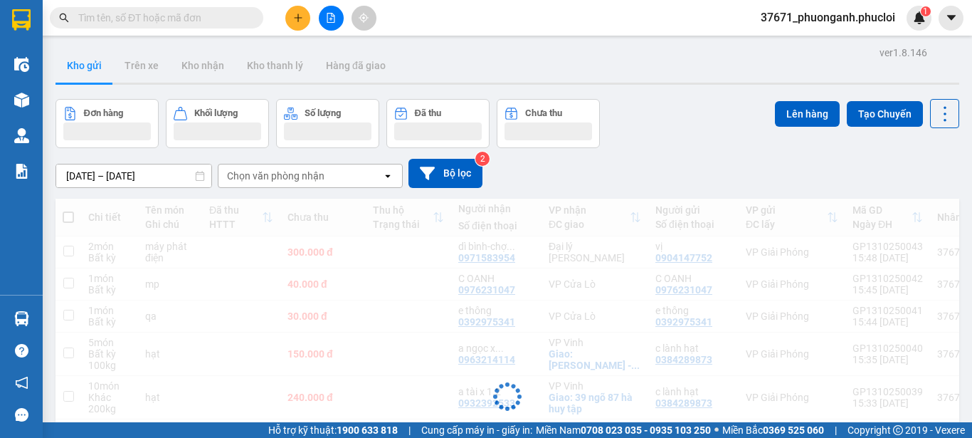
click at [300, 21] on icon "plus" at bounding box center [298, 18] width 10 height 10
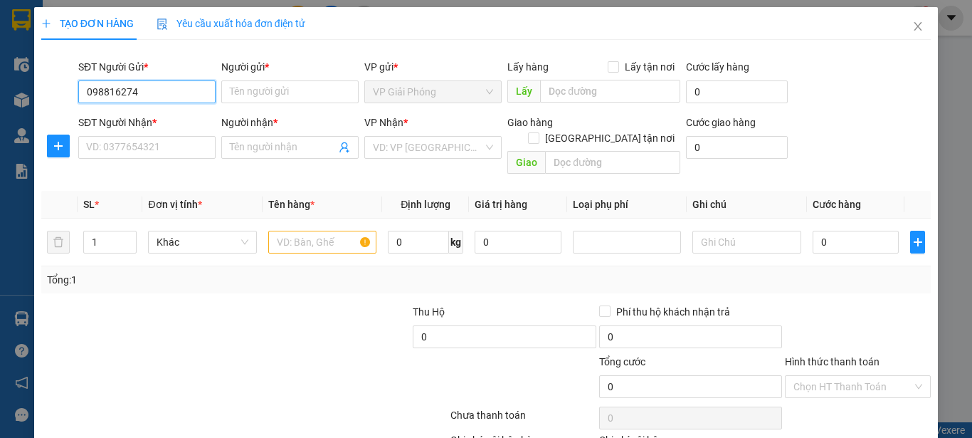
type input "0988162740"
click at [194, 122] on div "0988162740 - loan" at bounding box center [145, 120] width 119 height 16
type input "loan"
type input "0988162740"
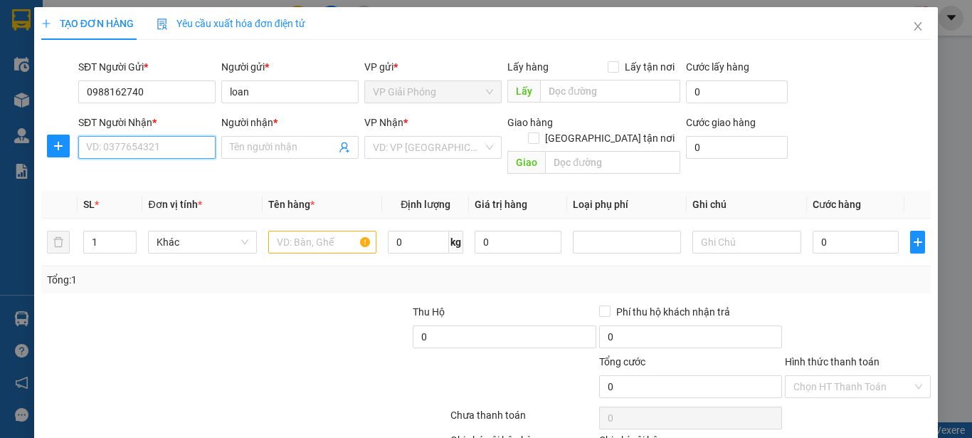
click at [140, 142] on input "SĐT Người Nhận *" at bounding box center [146, 147] width 137 height 23
click at [149, 169] on div "0963603294 - C TRANG" at bounding box center [145, 176] width 119 height 16
type input "0963603294"
type input "C TRANG"
click at [311, 231] on input "text" at bounding box center [322, 242] width 108 height 23
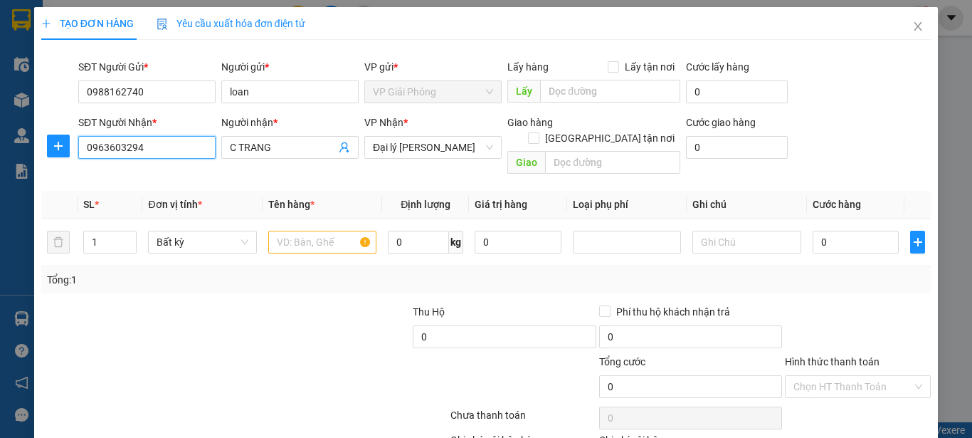
click at [167, 155] on input "0963603294" at bounding box center [146, 147] width 137 height 23
click at [164, 155] on input "0963603294" at bounding box center [146, 147] width 137 height 23
drag, startPoint x: 299, startPoint y: 235, endPoint x: 289, endPoint y: 221, distance: 16.8
click at [290, 231] on input "text" at bounding box center [322, 242] width 108 height 23
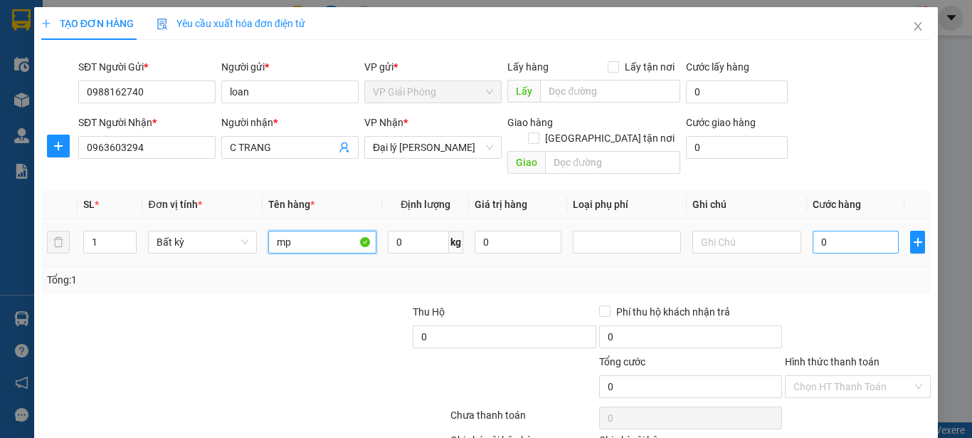
type input "mp"
click at [853, 231] on input "0" at bounding box center [856, 242] width 87 height 23
type input "4"
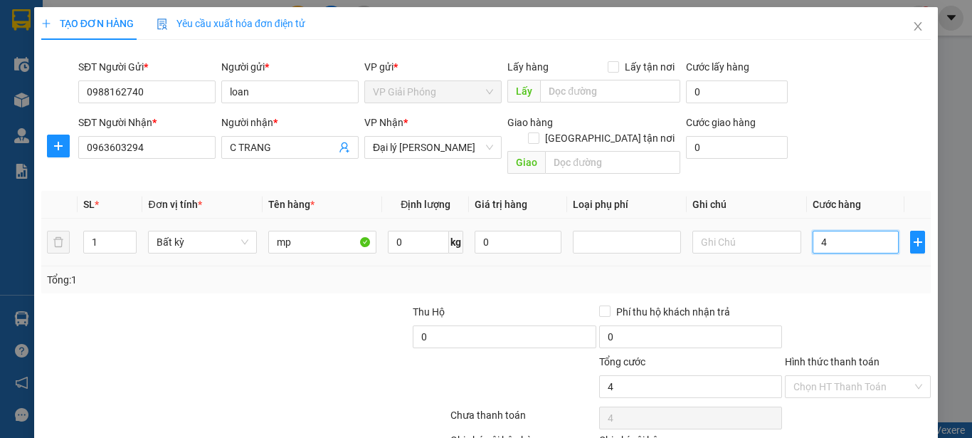
type input "40"
type input "400"
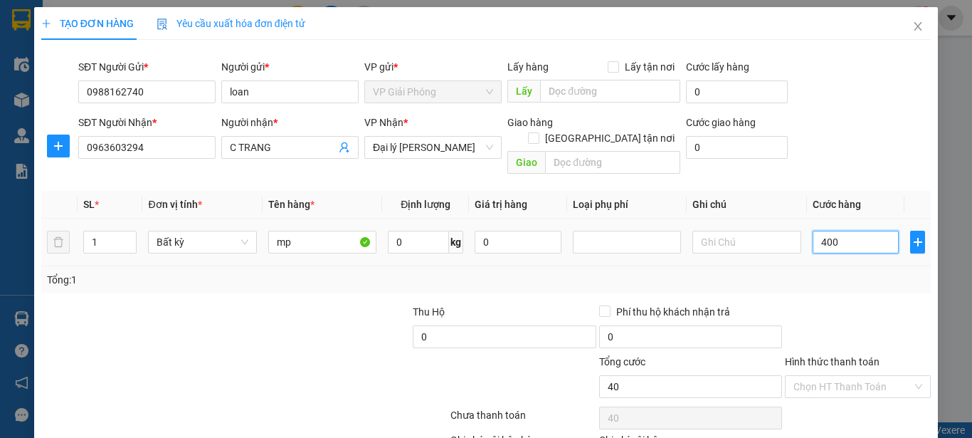
type input "400"
type input "4.000"
type input "40.000"
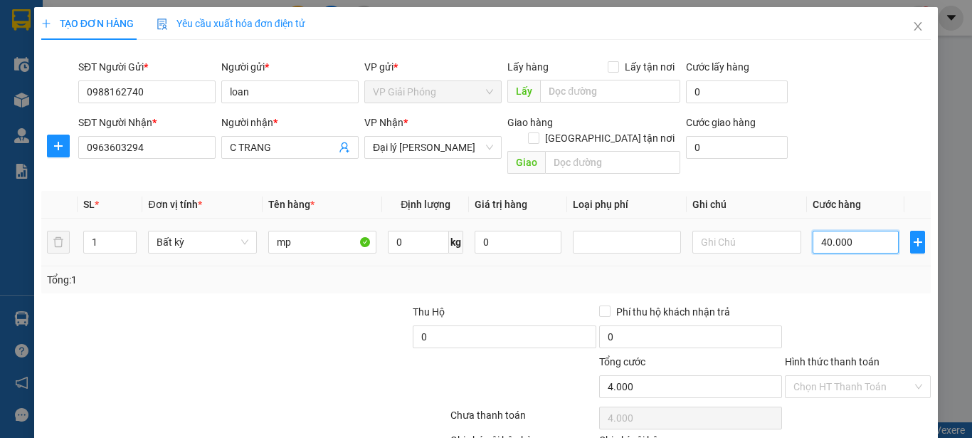
type input "40.000"
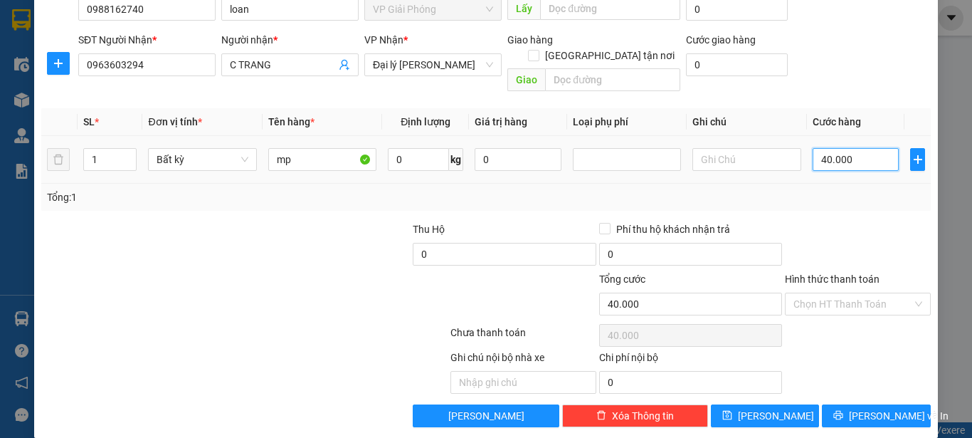
scroll to position [84, 0]
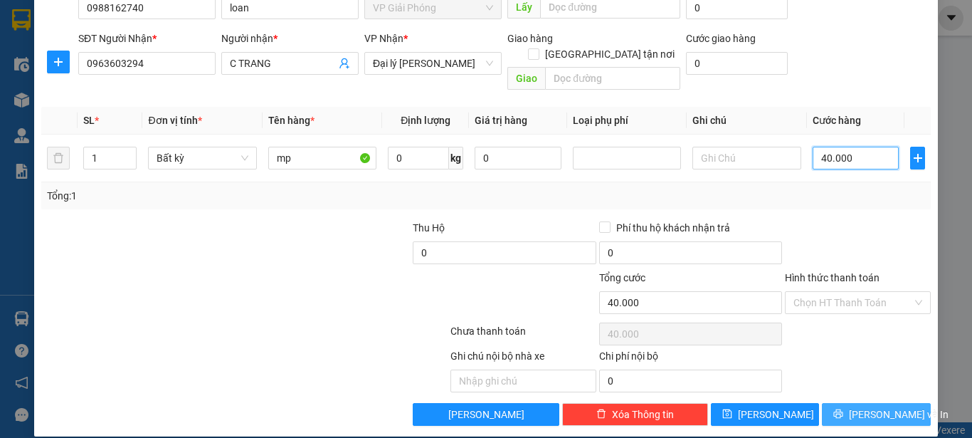
type input "40.000"
click at [826, 403] on button "Lưu và In" at bounding box center [876, 414] width 109 height 23
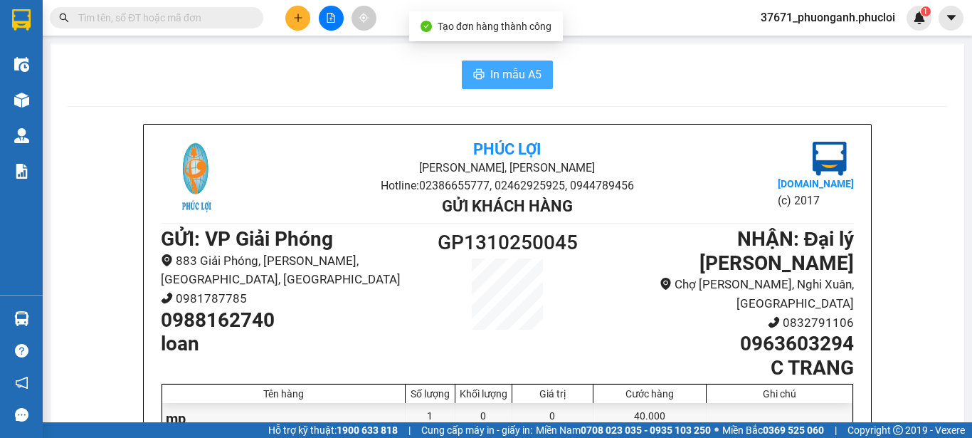
click at [505, 66] on span "In mẫu A5" at bounding box center [515, 74] width 51 height 18
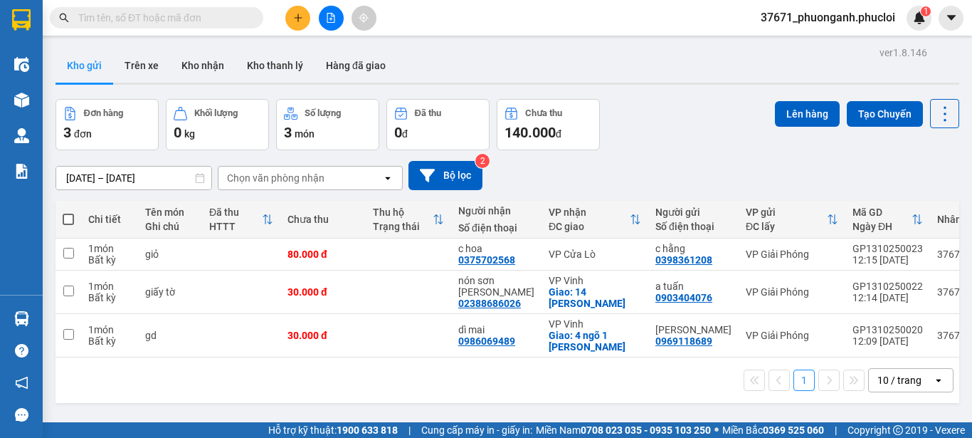
click at [215, 19] on input "text" at bounding box center [162, 18] width 168 height 16
paste input "0384289873"
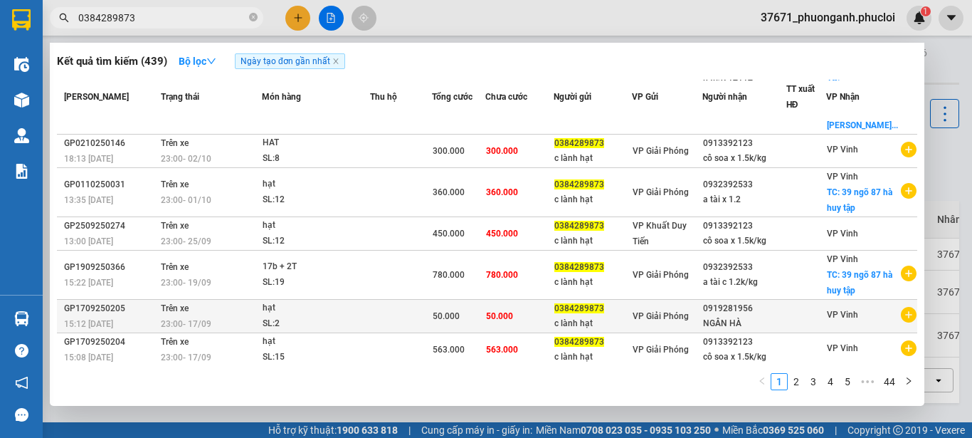
scroll to position [178, 0]
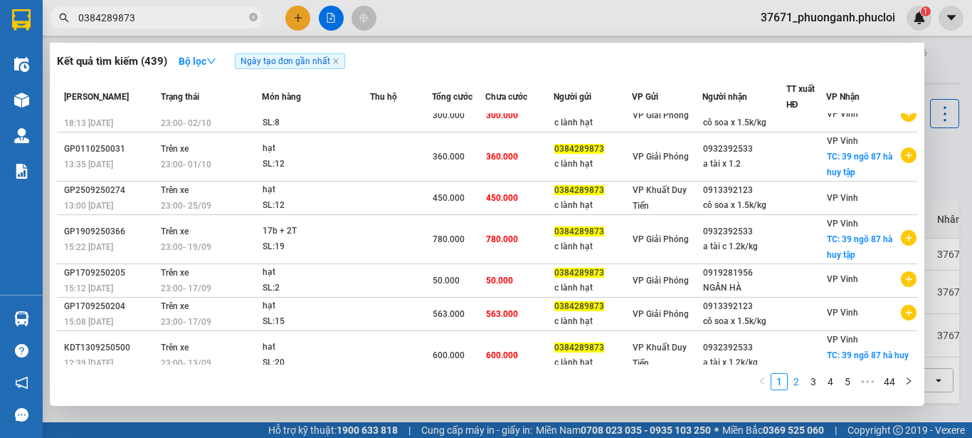
click at [799, 378] on link "2" at bounding box center [797, 382] width 16 height 16
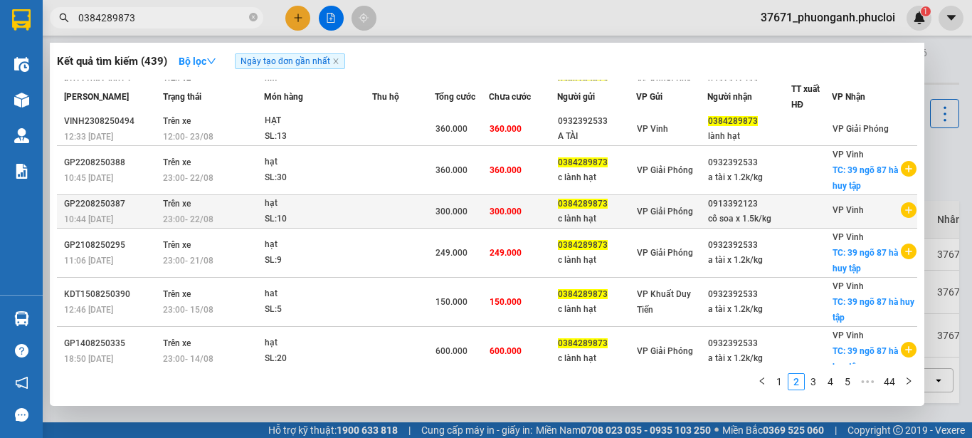
scroll to position [209, 0]
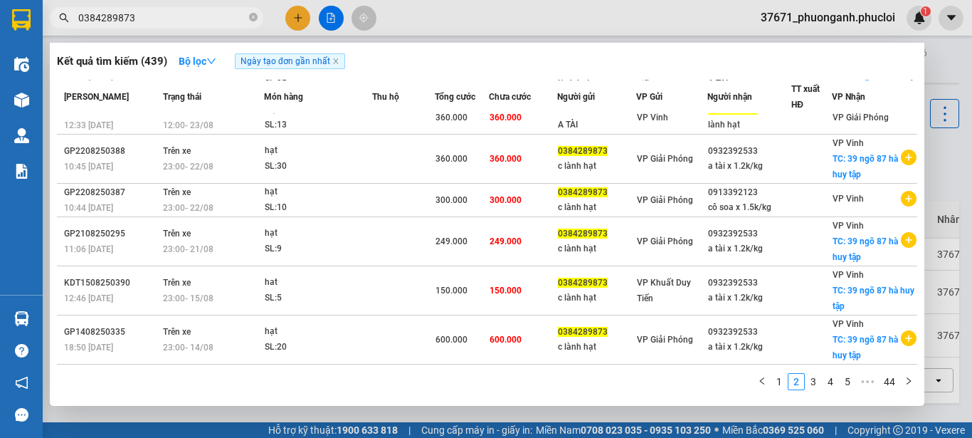
click at [819, 373] on ul "1 2 3 4 5 ••• 44" at bounding box center [836, 381] width 164 height 17
click at [815, 377] on link "3" at bounding box center [814, 382] width 16 height 16
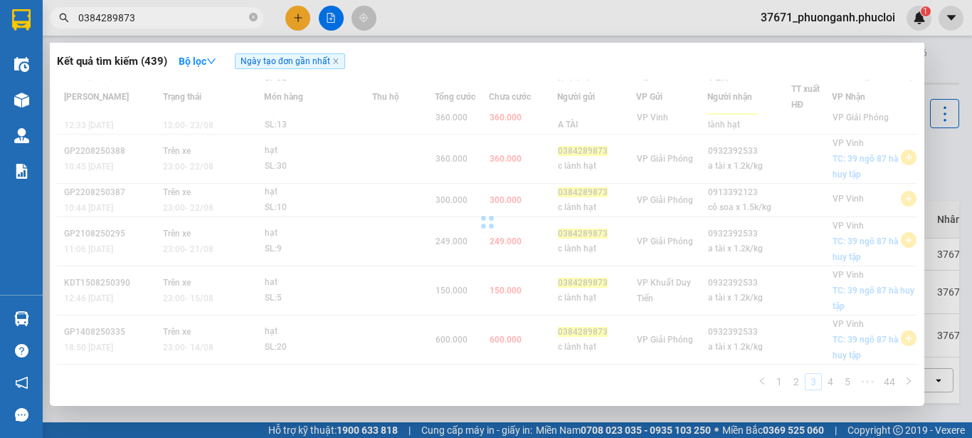
scroll to position [194, 0]
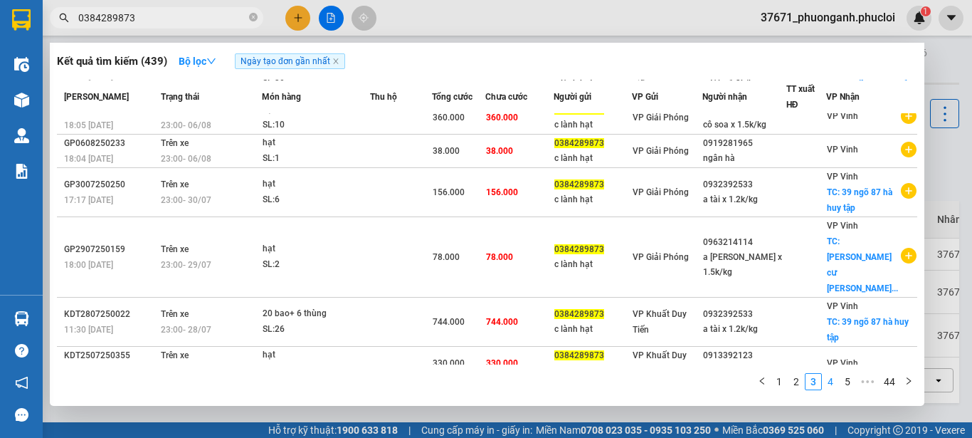
click at [831, 380] on link "4" at bounding box center [831, 382] width 16 height 16
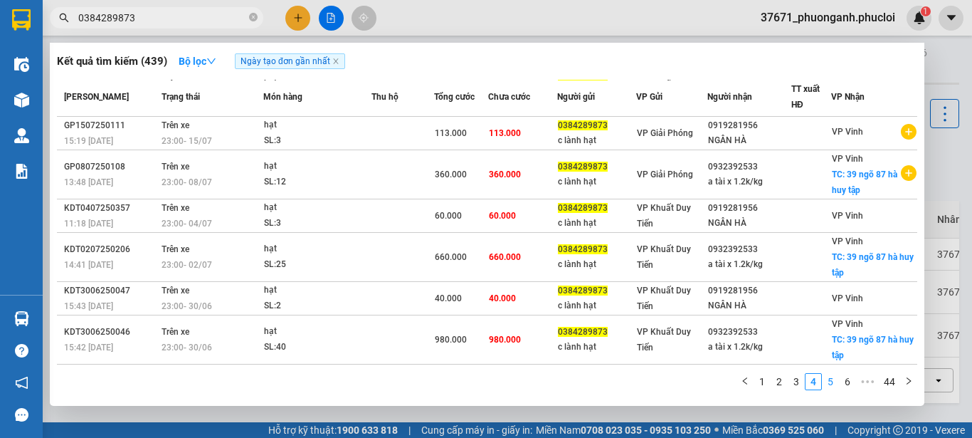
click at [836, 384] on link "5" at bounding box center [831, 382] width 16 height 16
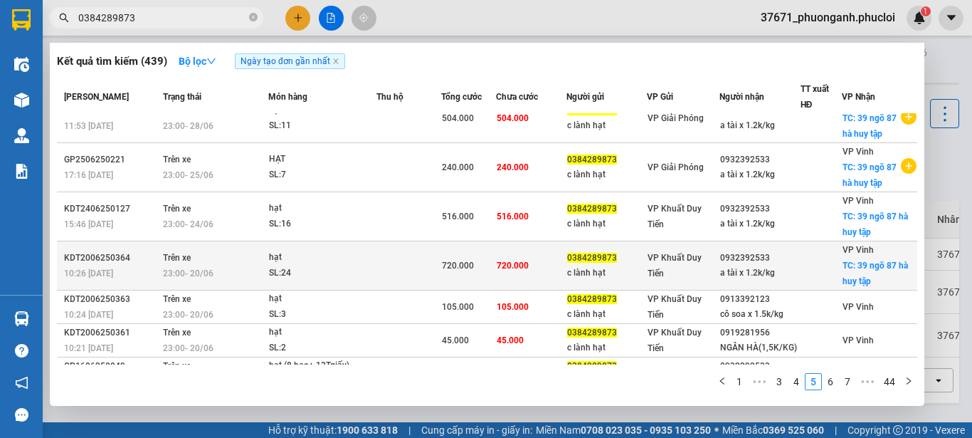
scroll to position [0, 0]
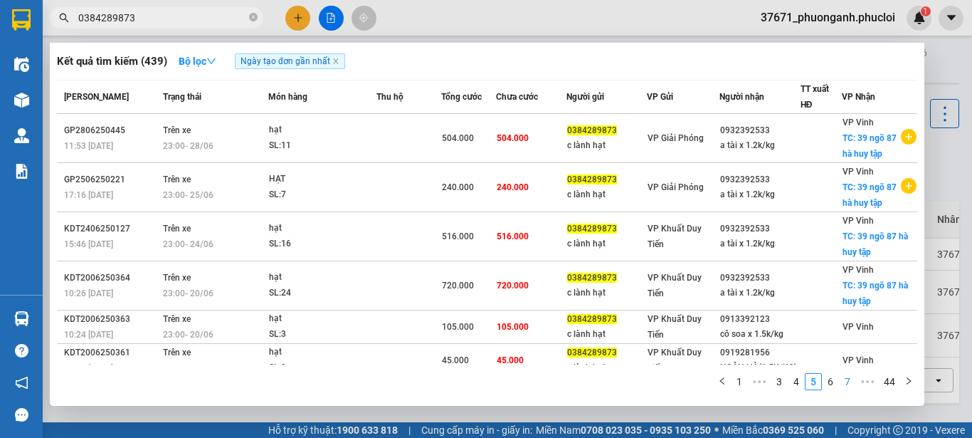
click at [828, 380] on link "6" at bounding box center [831, 382] width 16 height 16
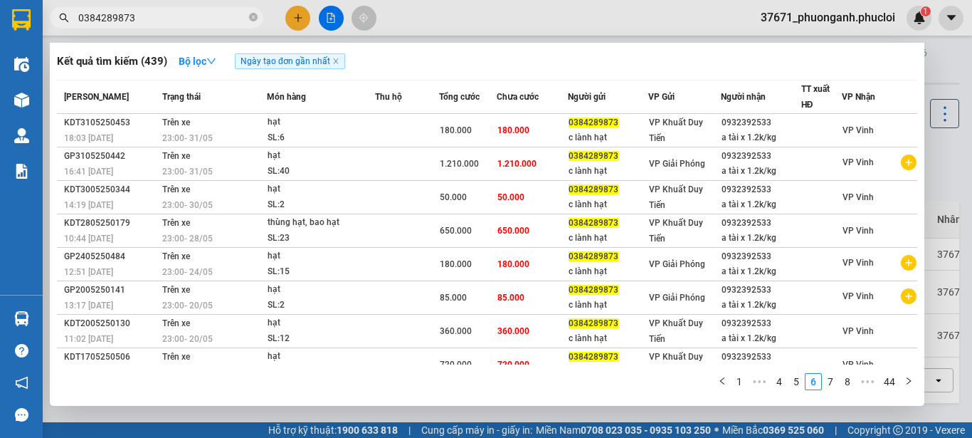
click at [169, 22] on input "0384289873" at bounding box center [162, 18] width 168 height 16
click at [168, 22] on input "0384289873" at bounding box center [162, 18] width 168 height 16
paste input "963603294"
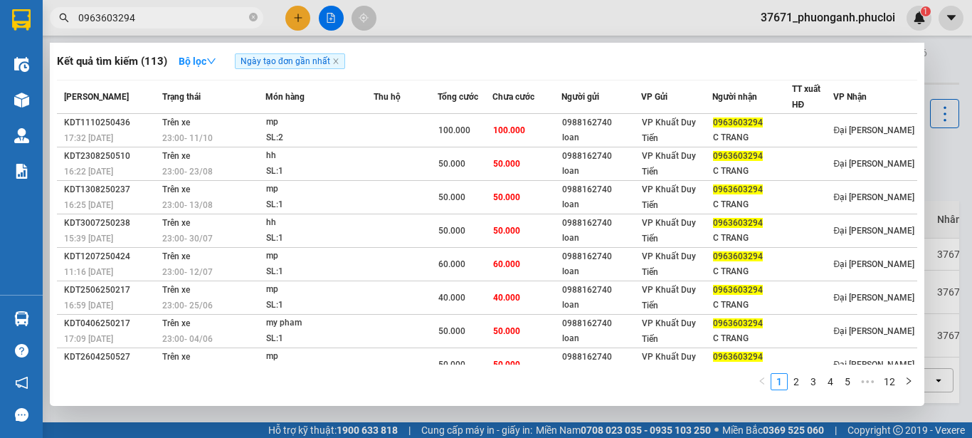
type input "0963603294"
